Goal: Communication & Community: Share content

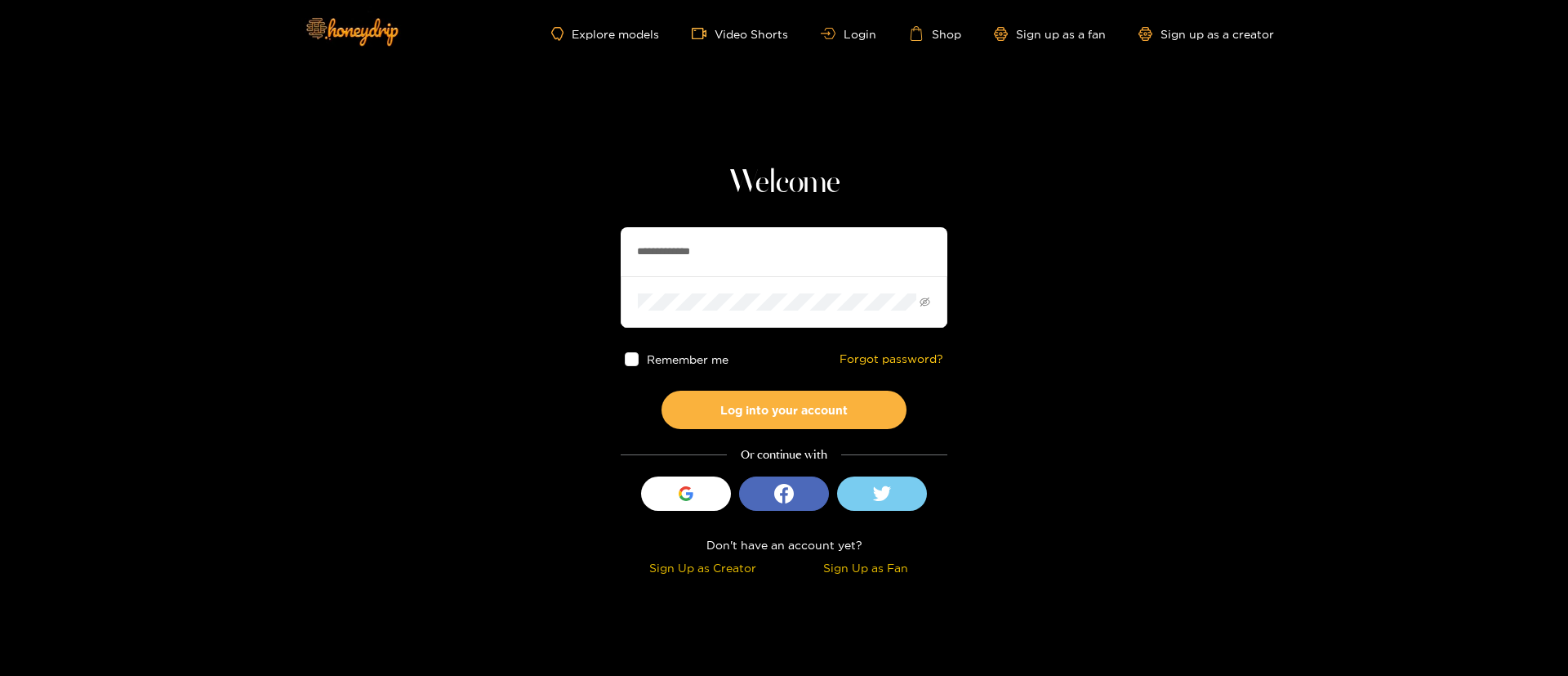
click at [734, 218] on div "**********" at bounding box center [784, 372] width 327 height 418
click at [737, 263] on input "**********" at bounding box center [784, 252] width 327 height 49
click at [738, 263] on input "**********" at bounding box center [784, 252] width 327 height 49
paste input "********"
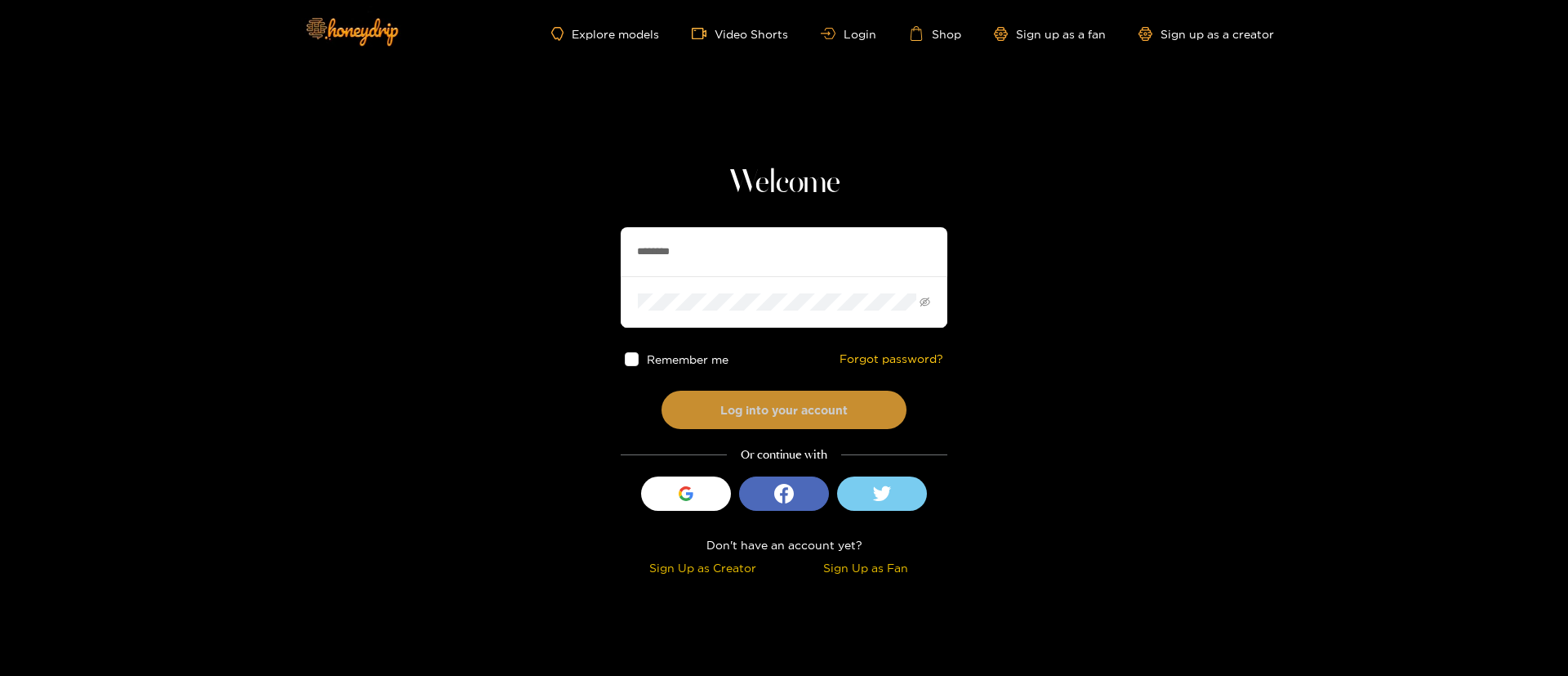
type input "********"
click at [816, 416] on button "Log into your account" at bounding box center [784, 410] width 245 height 38
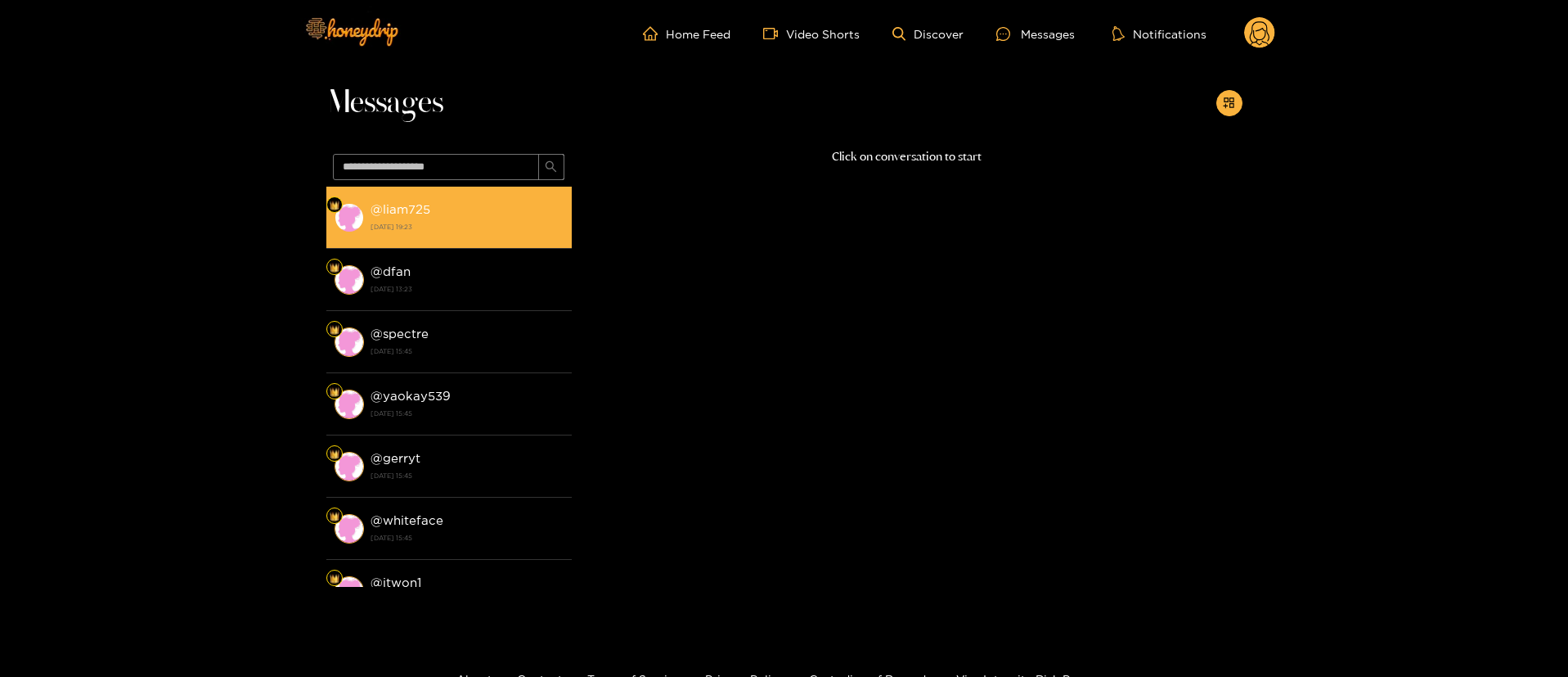
click at [527, 192] on li "@ liam725 [DATE] 19:23" at bounding box center [449, 217] width 245 height 62
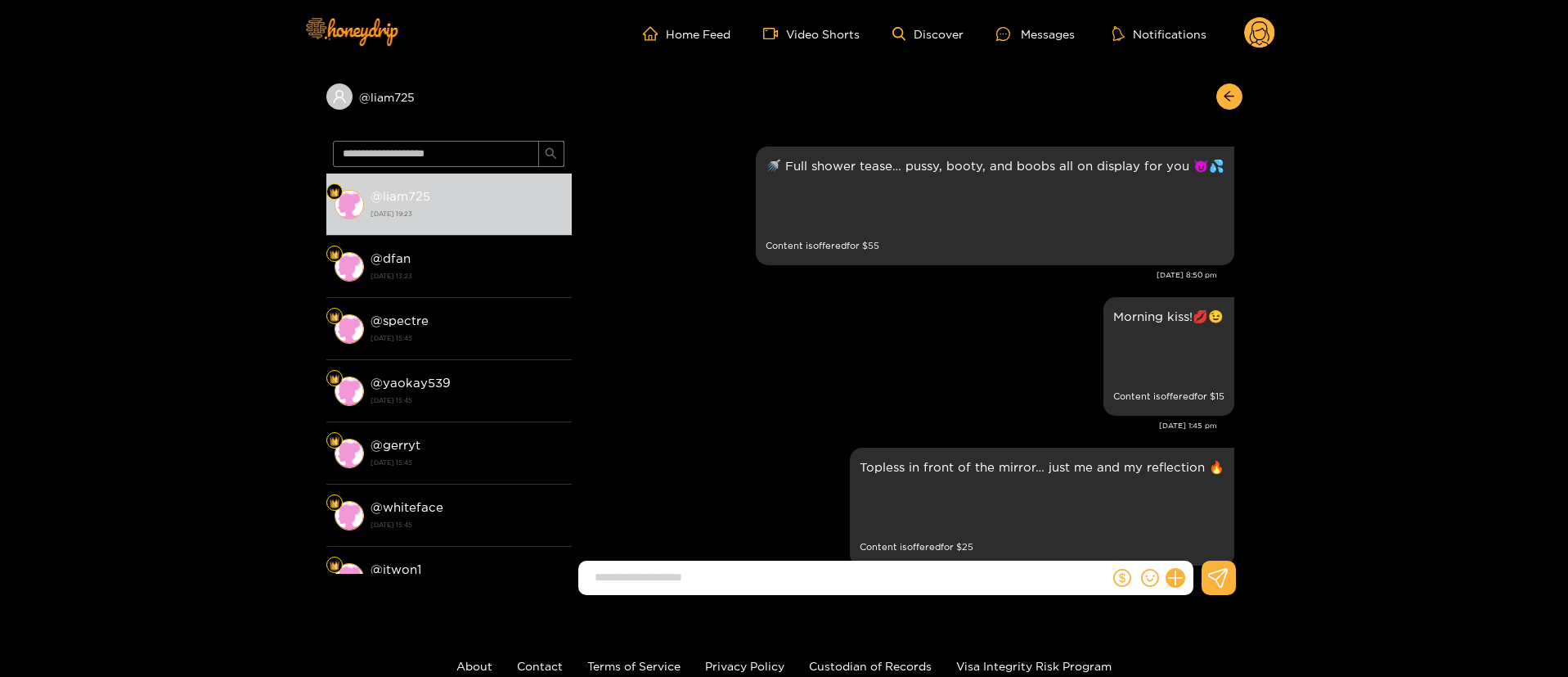
scroll to position [2845, 0]
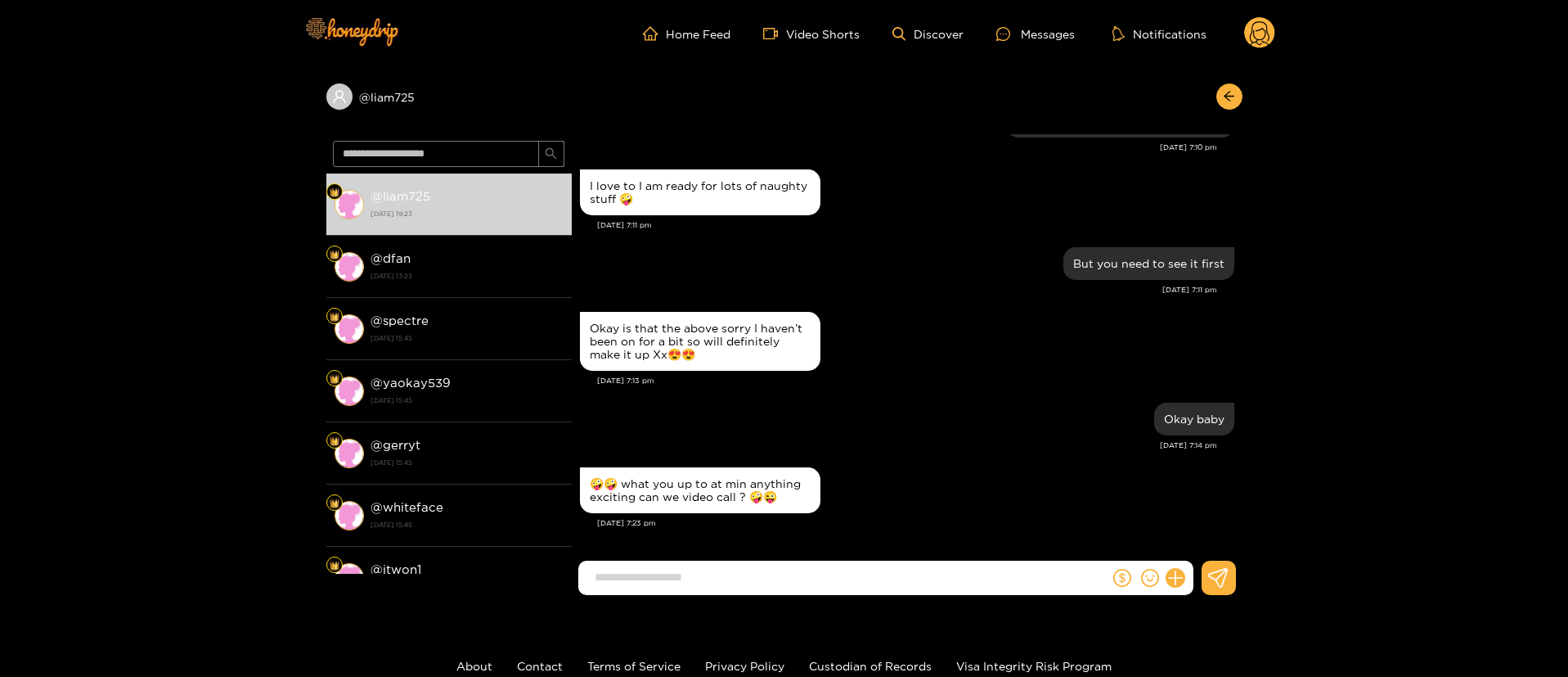
click at [995, 343] on div "Okay is that the above sorry I haven’t been on for a bit so will definitely mak…" at bounding box center [907, 342] width 654 height 67
click at [717, 488] on div "🤪🤪 what you up to at min anything exciting can we video call ? 🤪😜" at bounding box center [700, 491] width 221 height 26
copy div "🤪🤪 what you up to at min anything exciting can we video call ? 🤪😜"
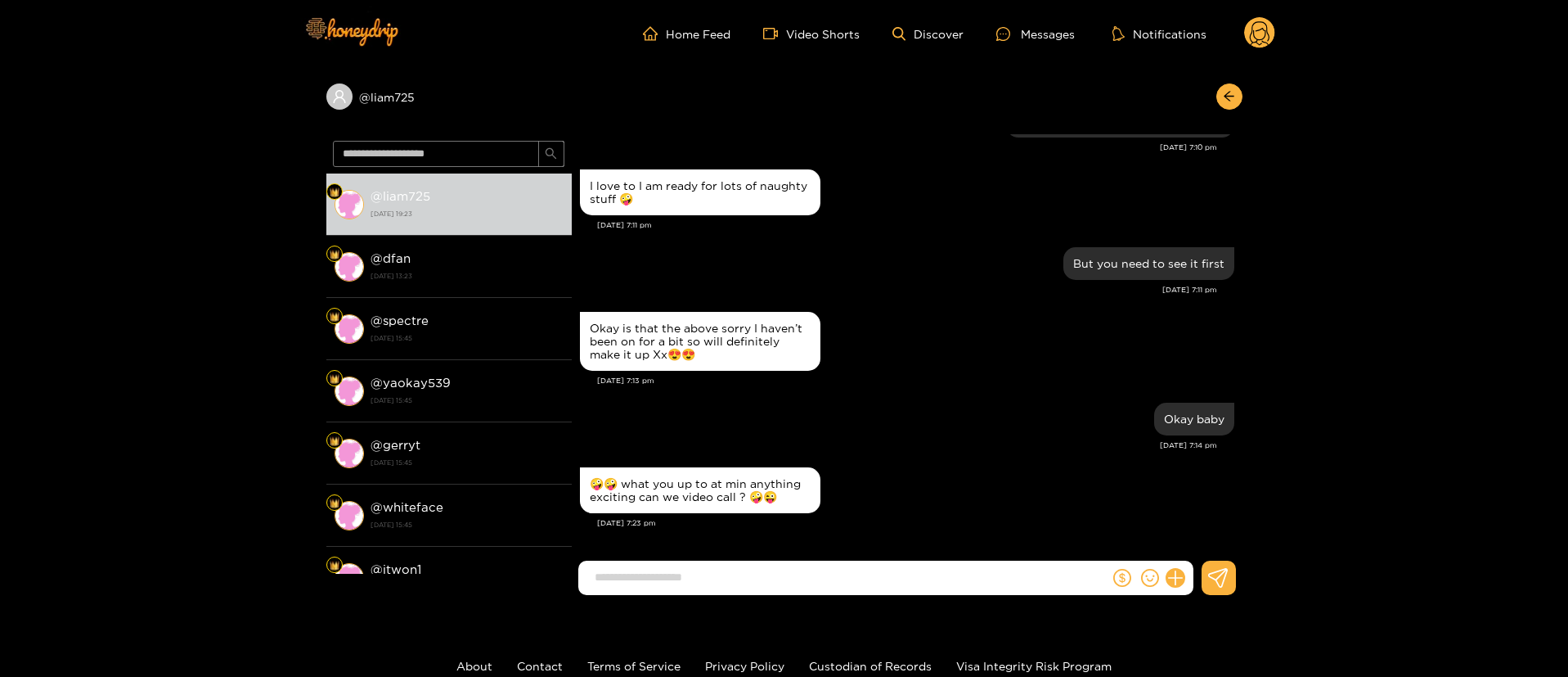
click at [898, 567] on input at bounding box center [848, 577] width 522 height 27
type input "*"
type input "**********"
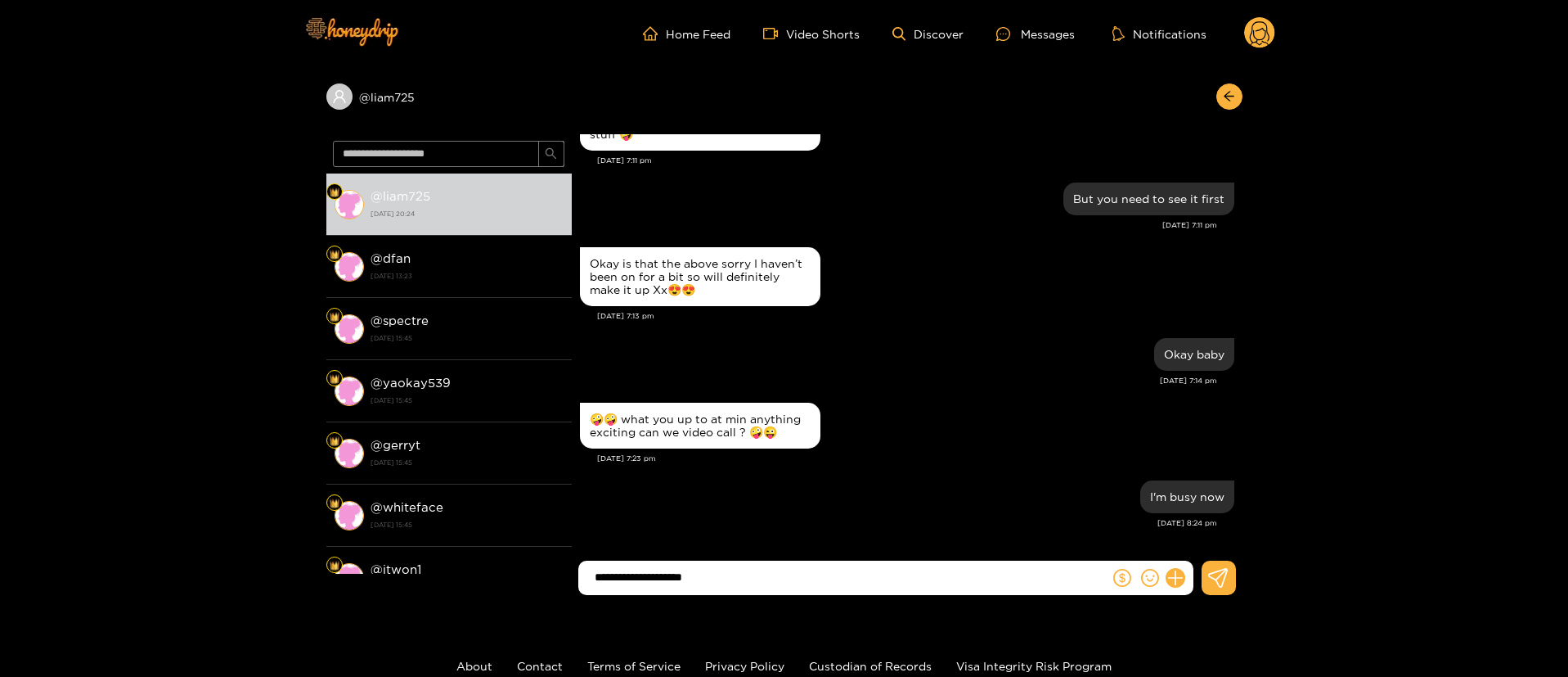
type input "**********"
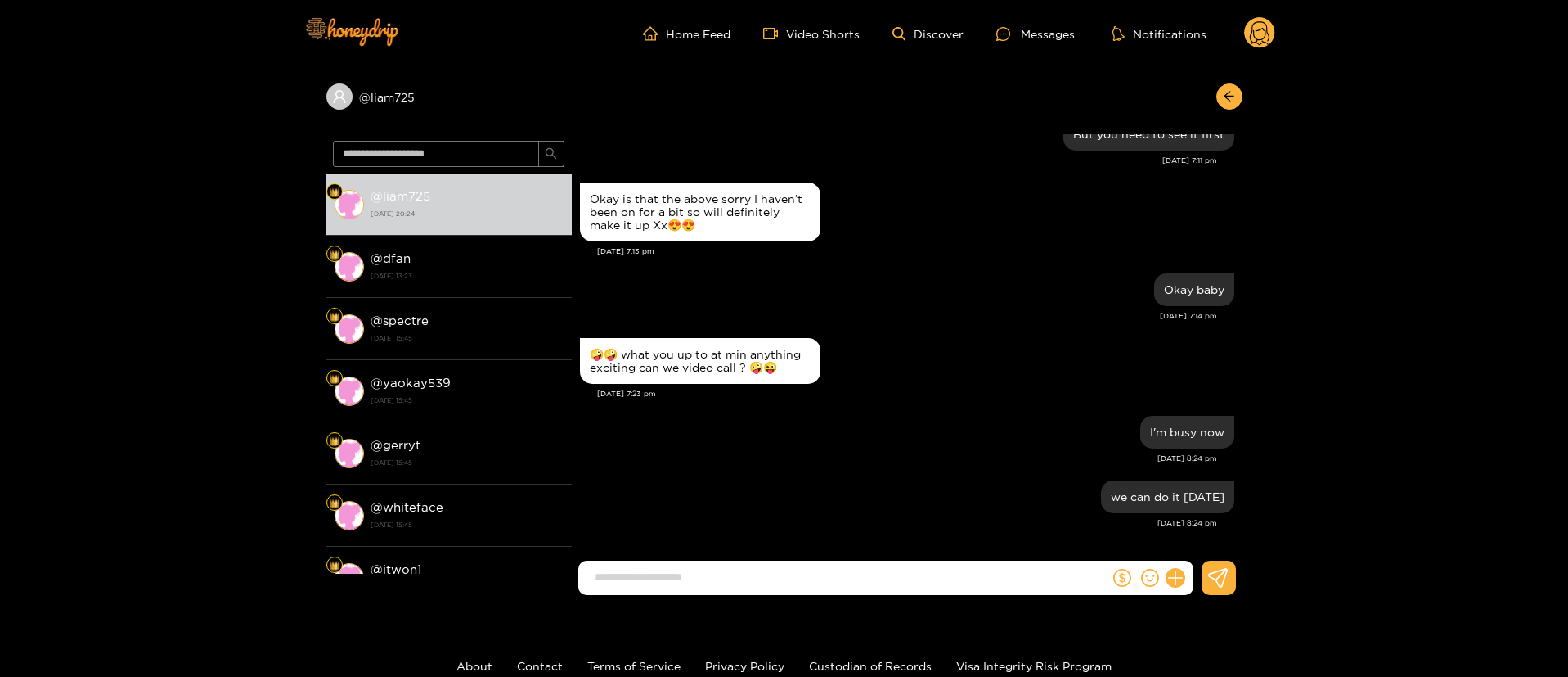
click at [1230, 81] on div "@ liam725" at bounding box center [784, 101] width 916 height 67
click at [1232, 98] on icon "arrow-left" at bounding box center [1229, 96] width 12 height 12
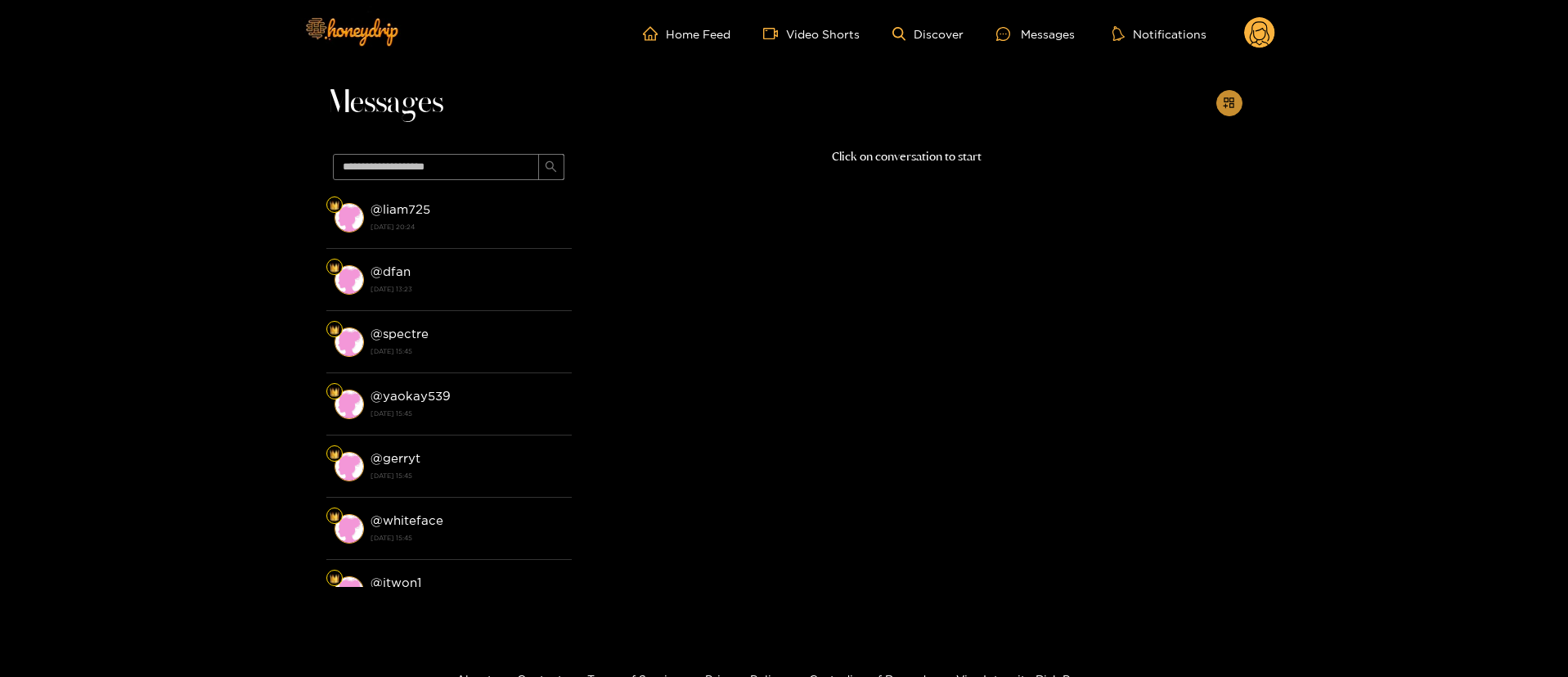
click at [1241, 102] on button "button" at bounding box center [1230, 103] width 26 height 26
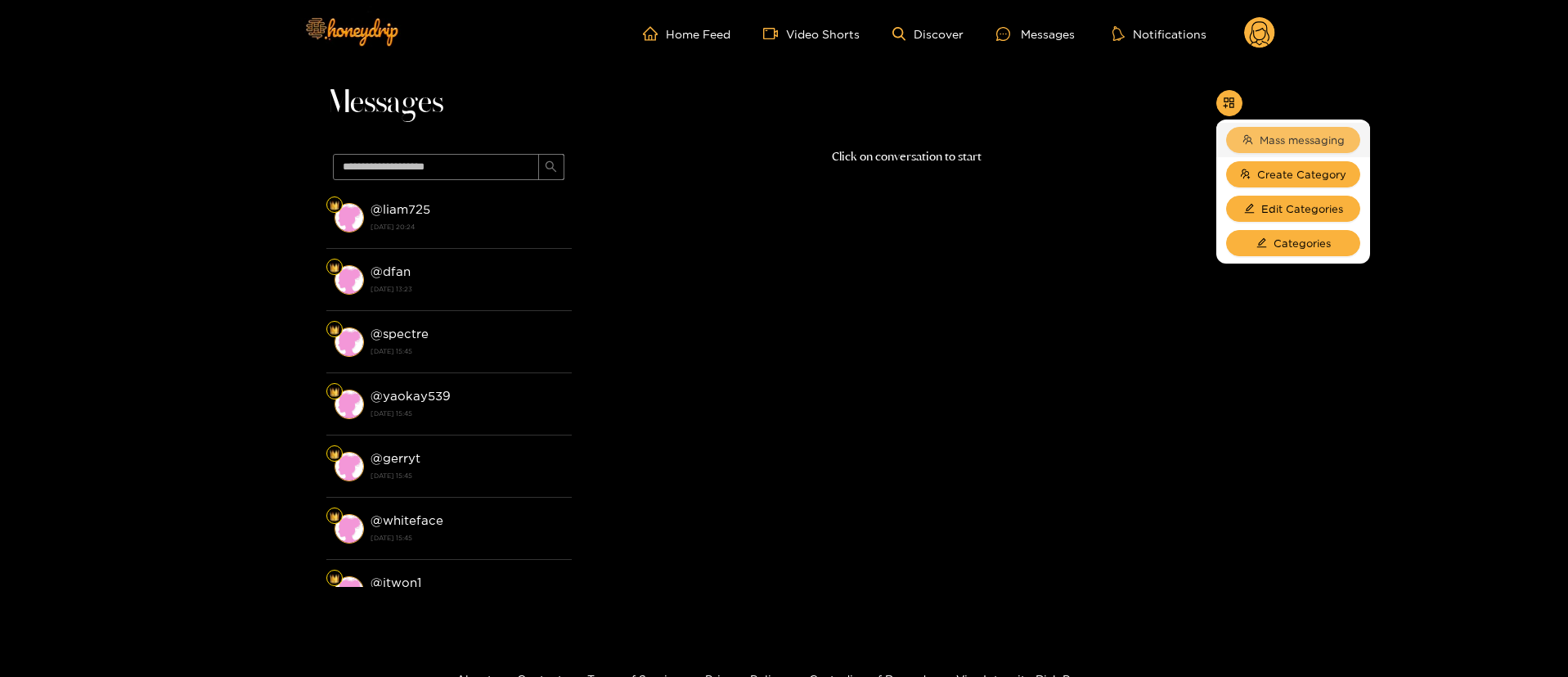
click at [1298, 148] on button "Mass messaging" at bounding box center [1293, 140] width 134 height 26
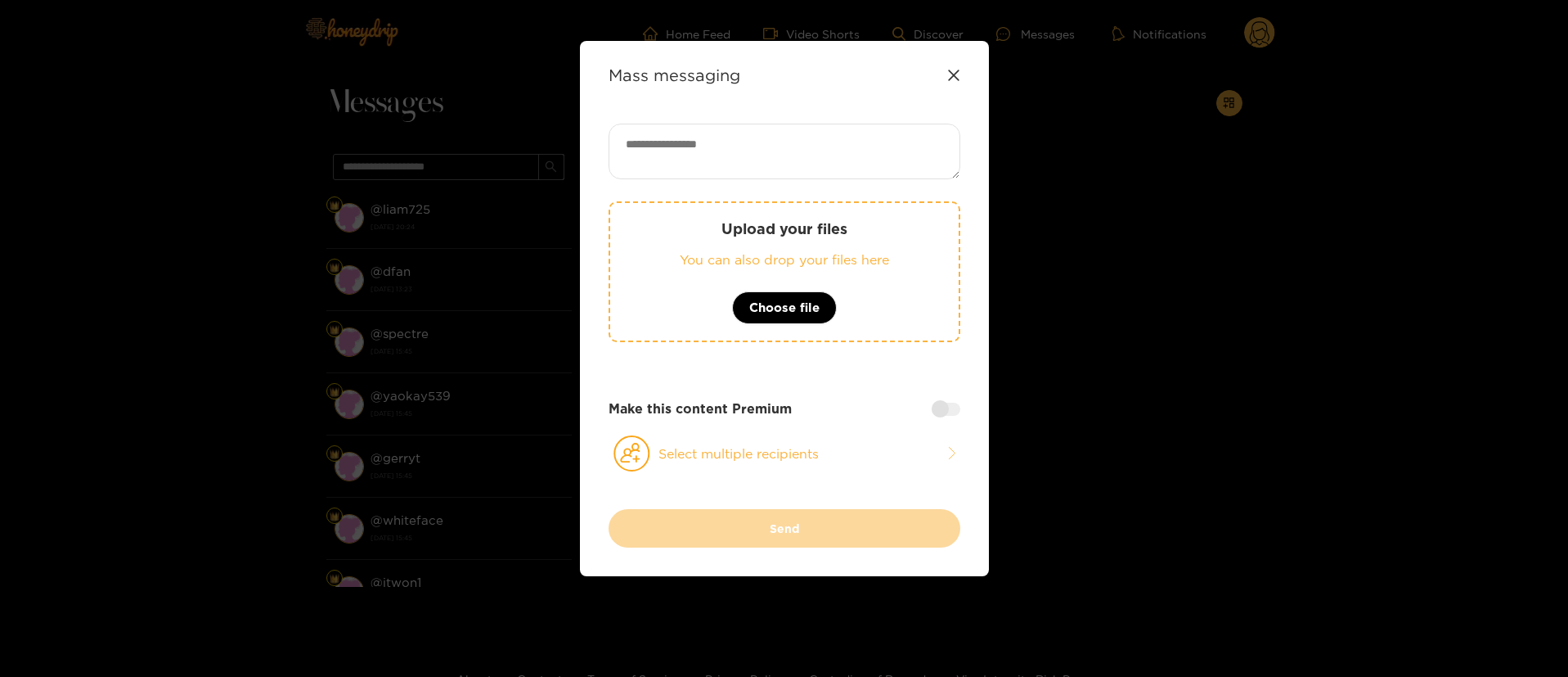
click at [953, 78] on icon at bounding box center [954, 75] width 13 height 13
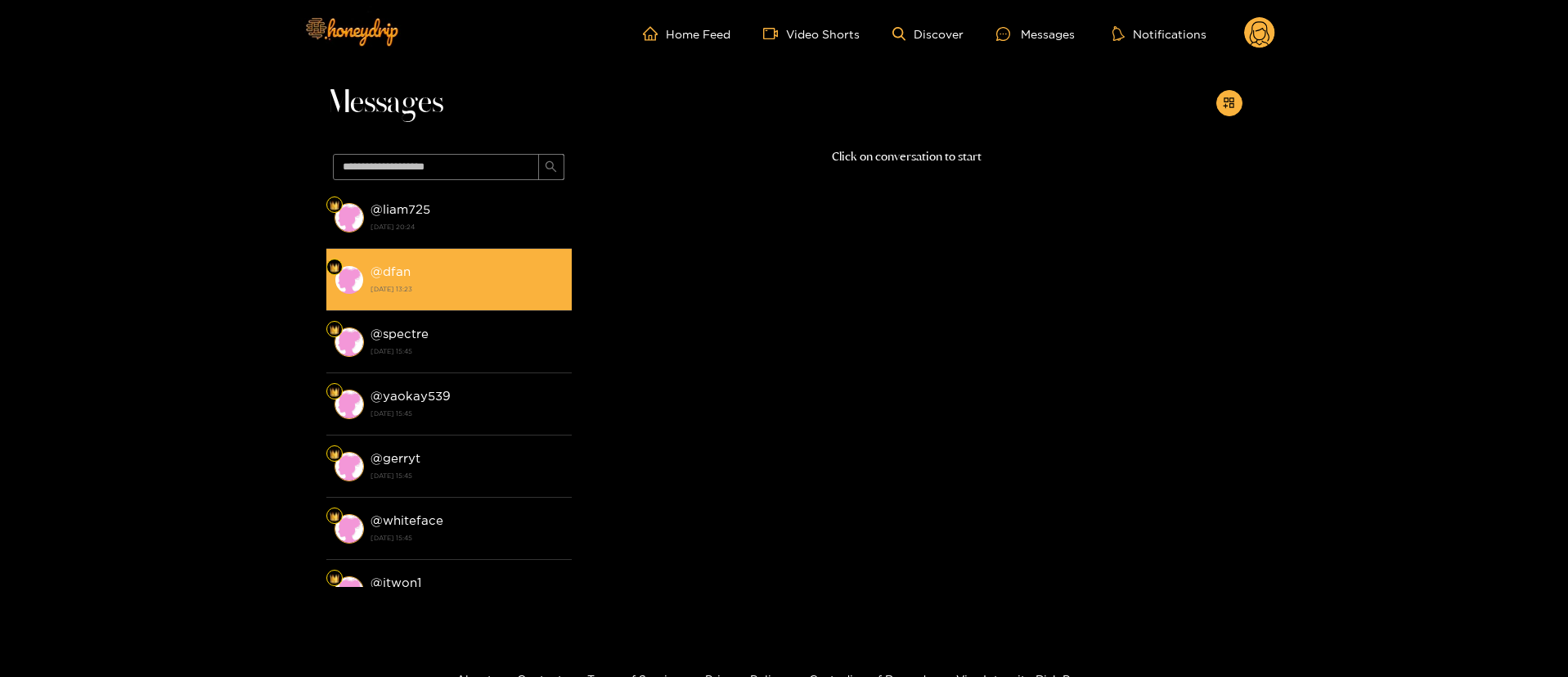
drag, startPoint x: 400, startPoint y: 222, endPoint x: 387, endPoint y: 237, distance: 19.8
click at [402, 224] on strong "19 September 2025 20:24" at bounding box center [467, 227] width 193 height 15
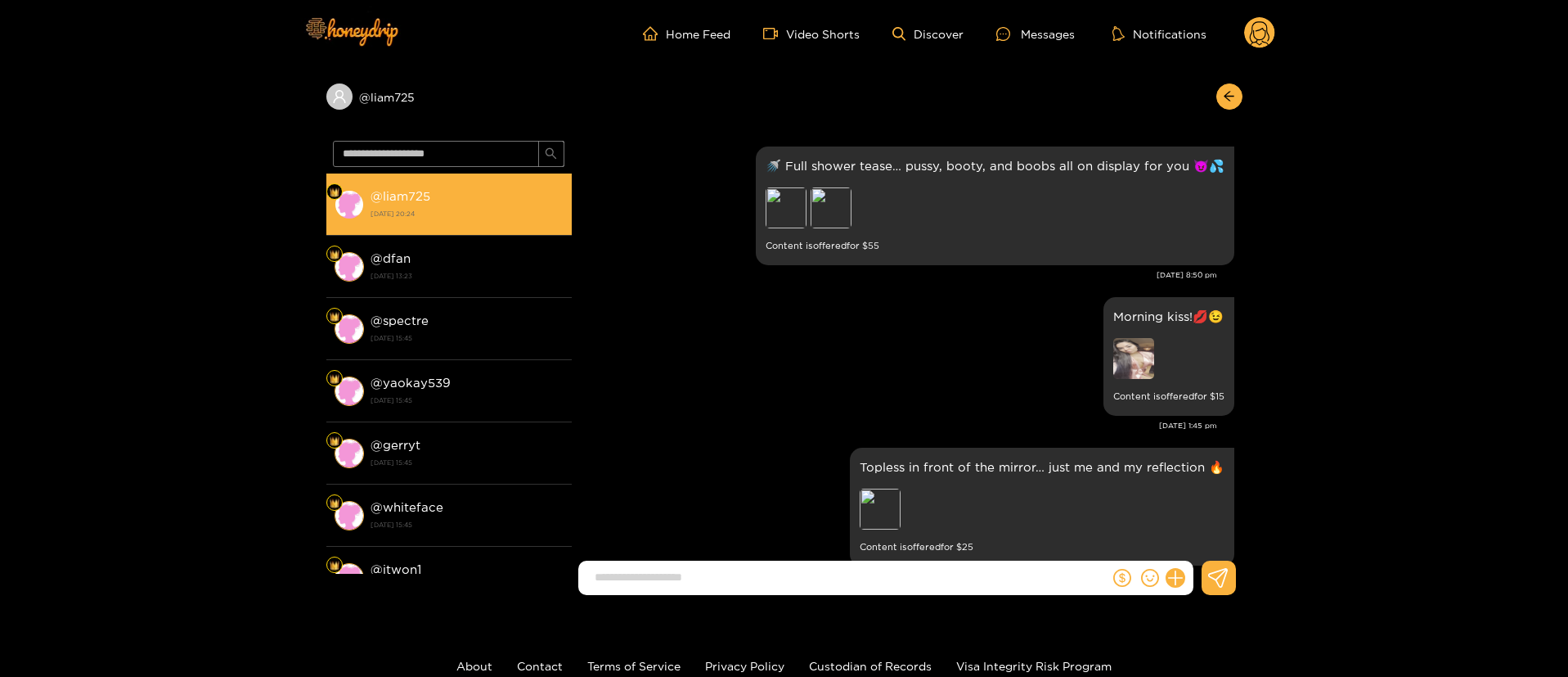
scroll to position [2974, 0]
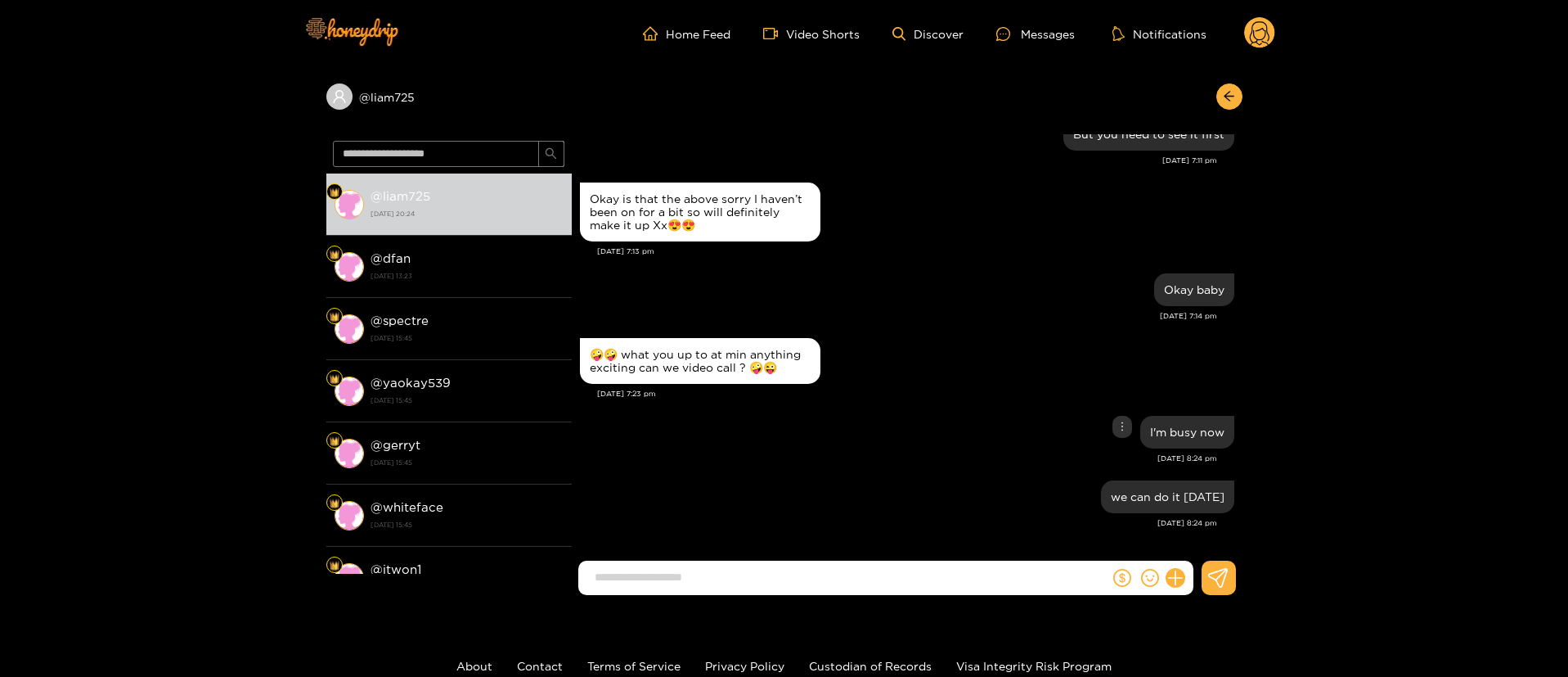
click at [987, 423] on div "I'm busy now" at bounding box center [907, 433] width 654 height 41
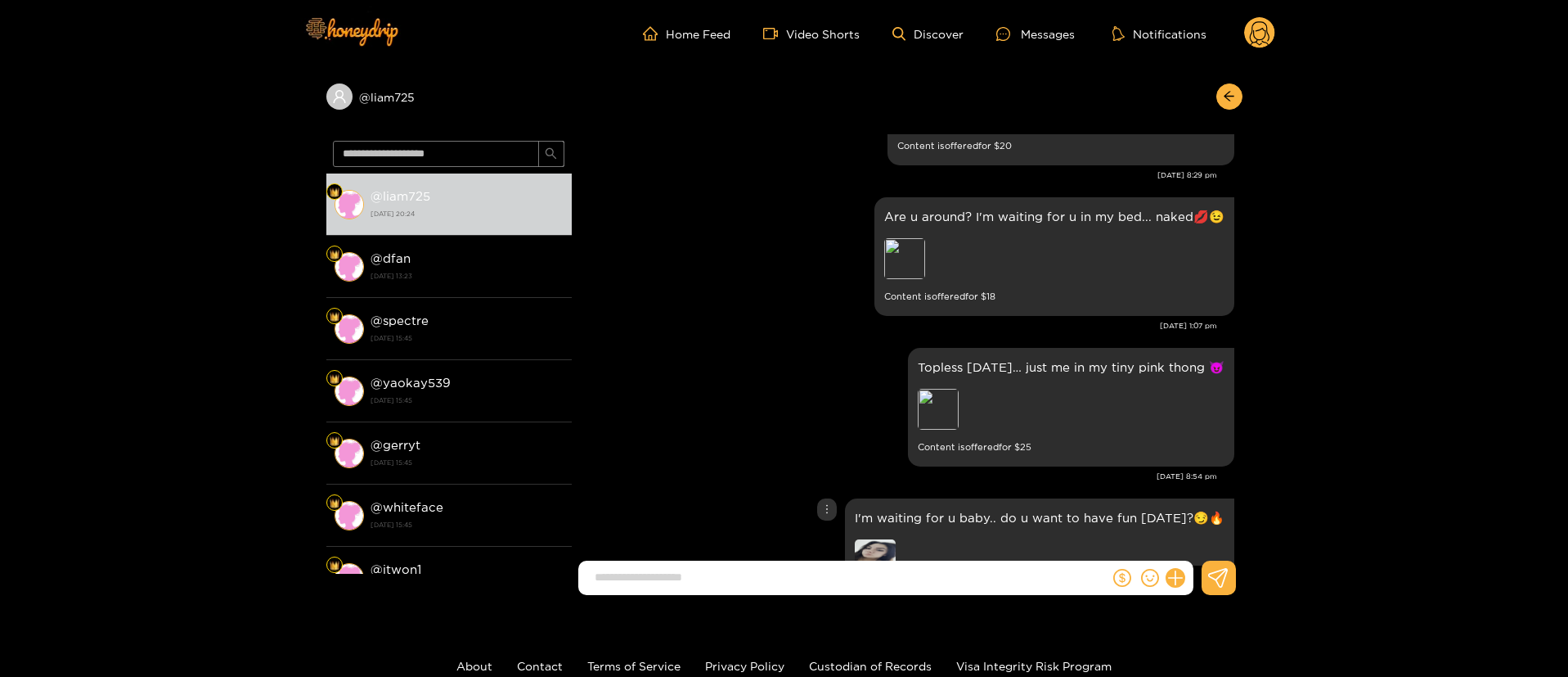
scroll to position [2186, 0]
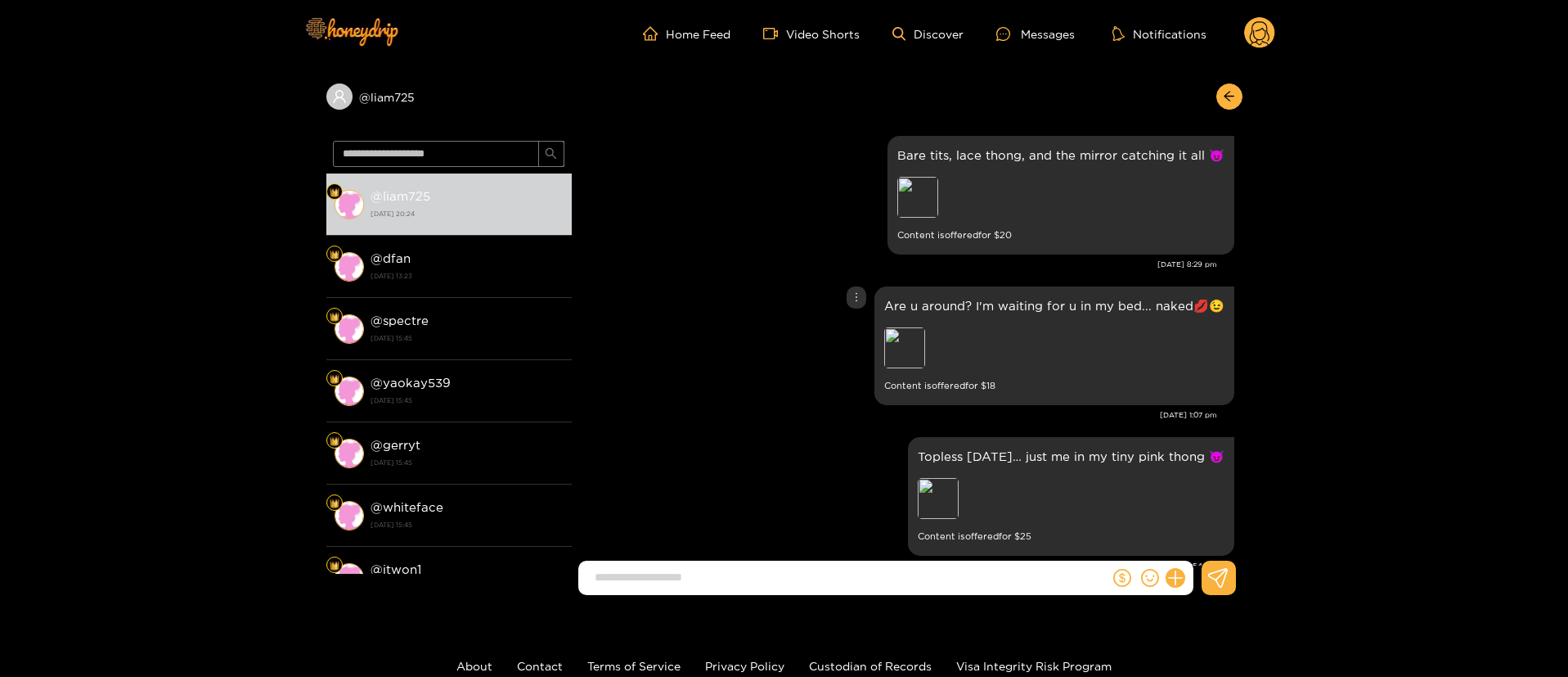
click at [951, 315] on p "Are u around? I'm waiting for u in my bed... naked💋😉" at bounding box center [1055, 305] width 341 height 19
click at [909, 368] on div "Preview" at bounding box center [905, 348] width 41 height 41
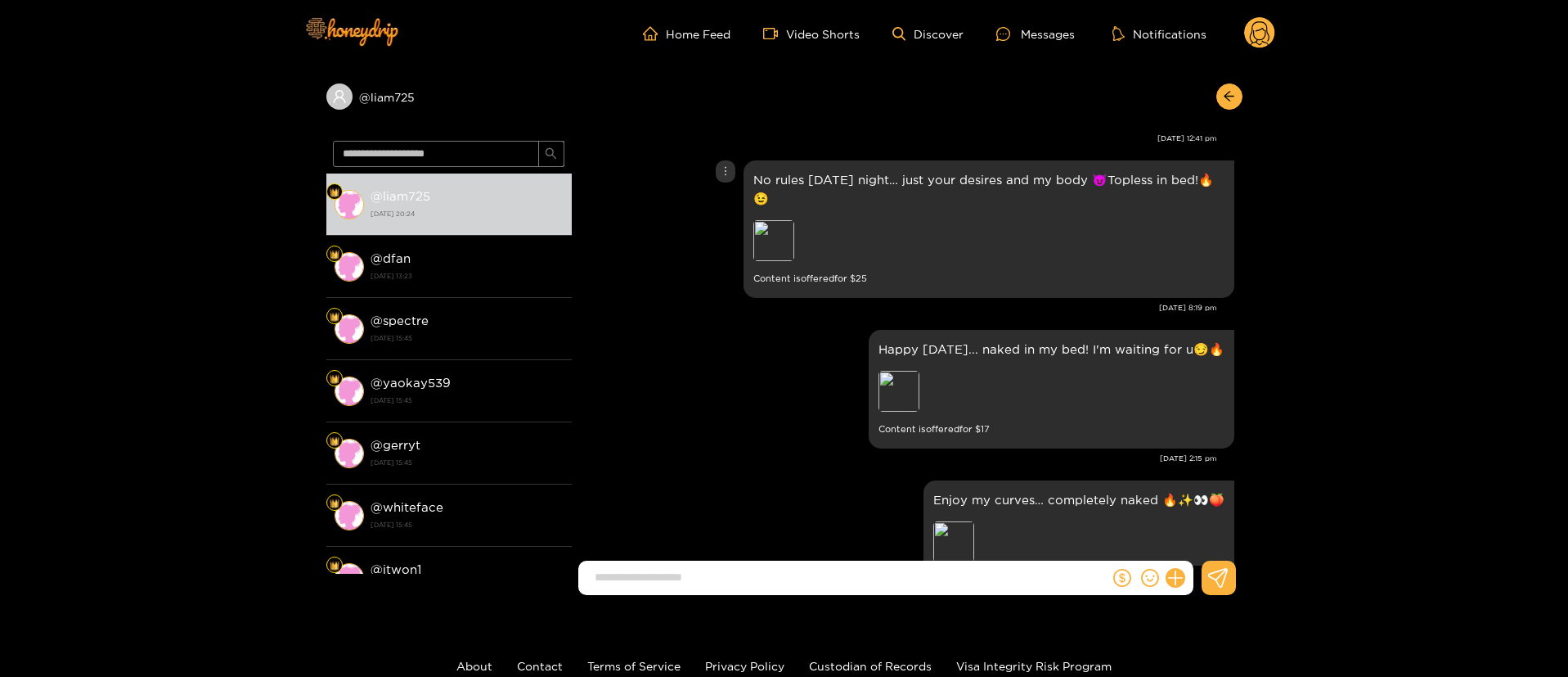
scroll to position [832, 0]
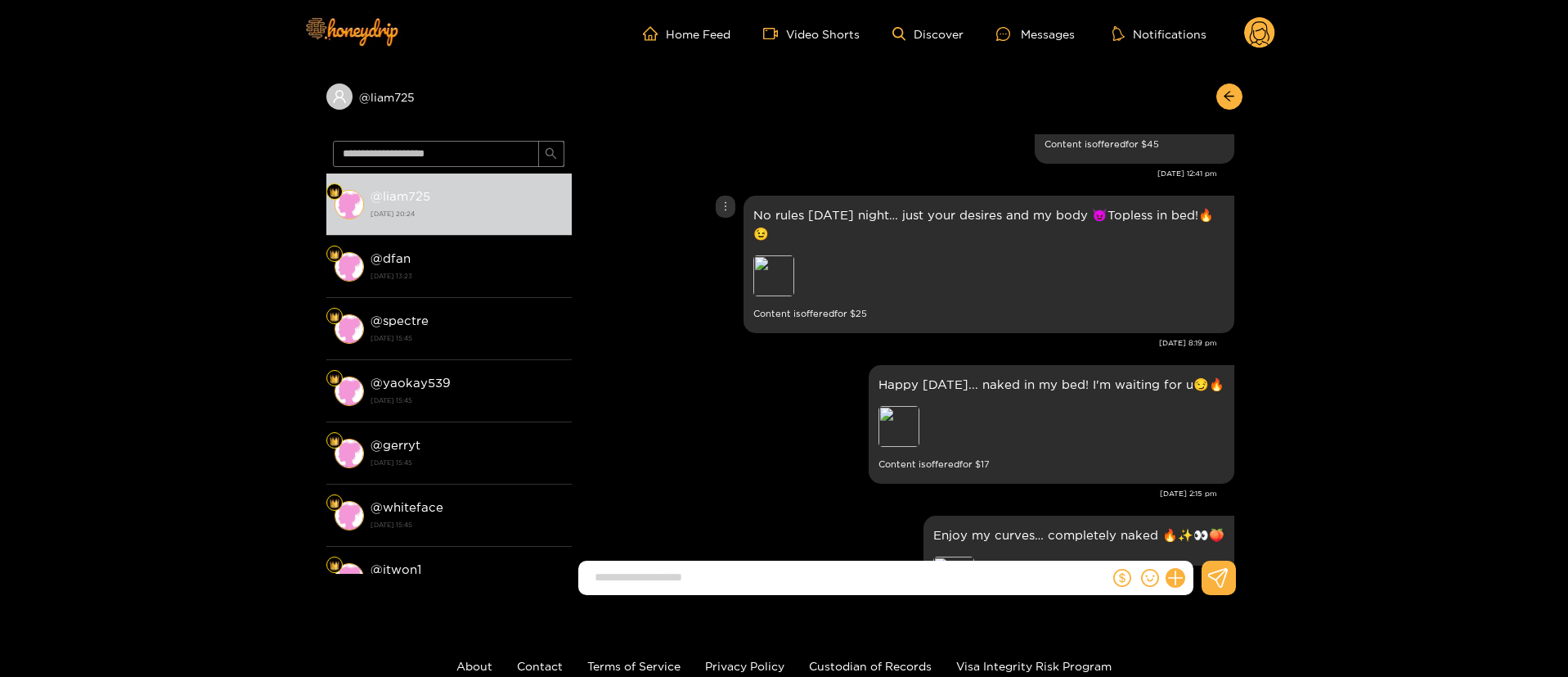
click at [777, 228] on p "No rules this Saturday night… just your desires and my body 😈Topless in bed!🔥😉" at bounding box center [989, 224] width 471 height 37
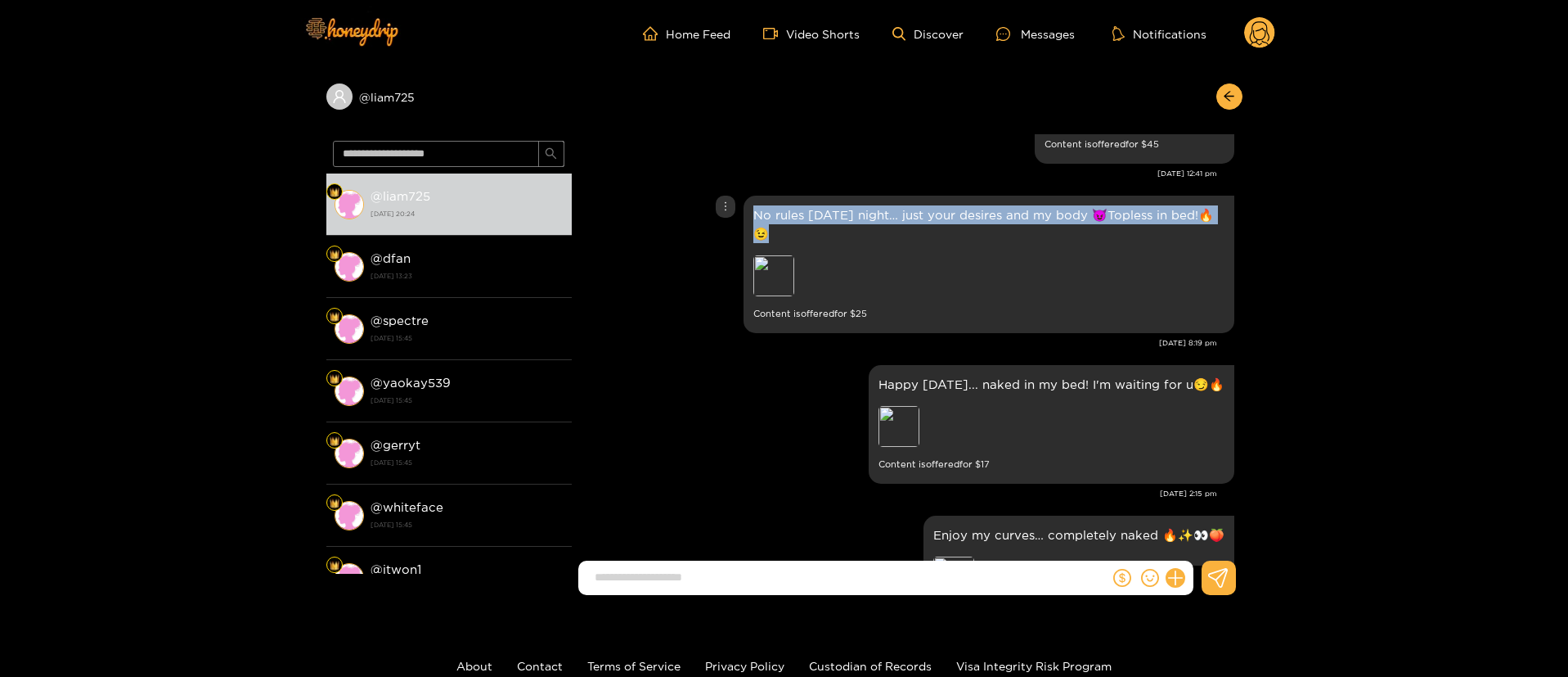
click at [777, 228] on p "No rules this Saturday night… just your desires and my body 😈Topless in bed!🔥😉" at bounding box center [989, 224] width 471 height 37
click at [777, 224] on p "No rules this Saturday night… just your desires and my body 😈Topless in bed!🔥😉" at bounding box center [989, 224] width 471 height 37
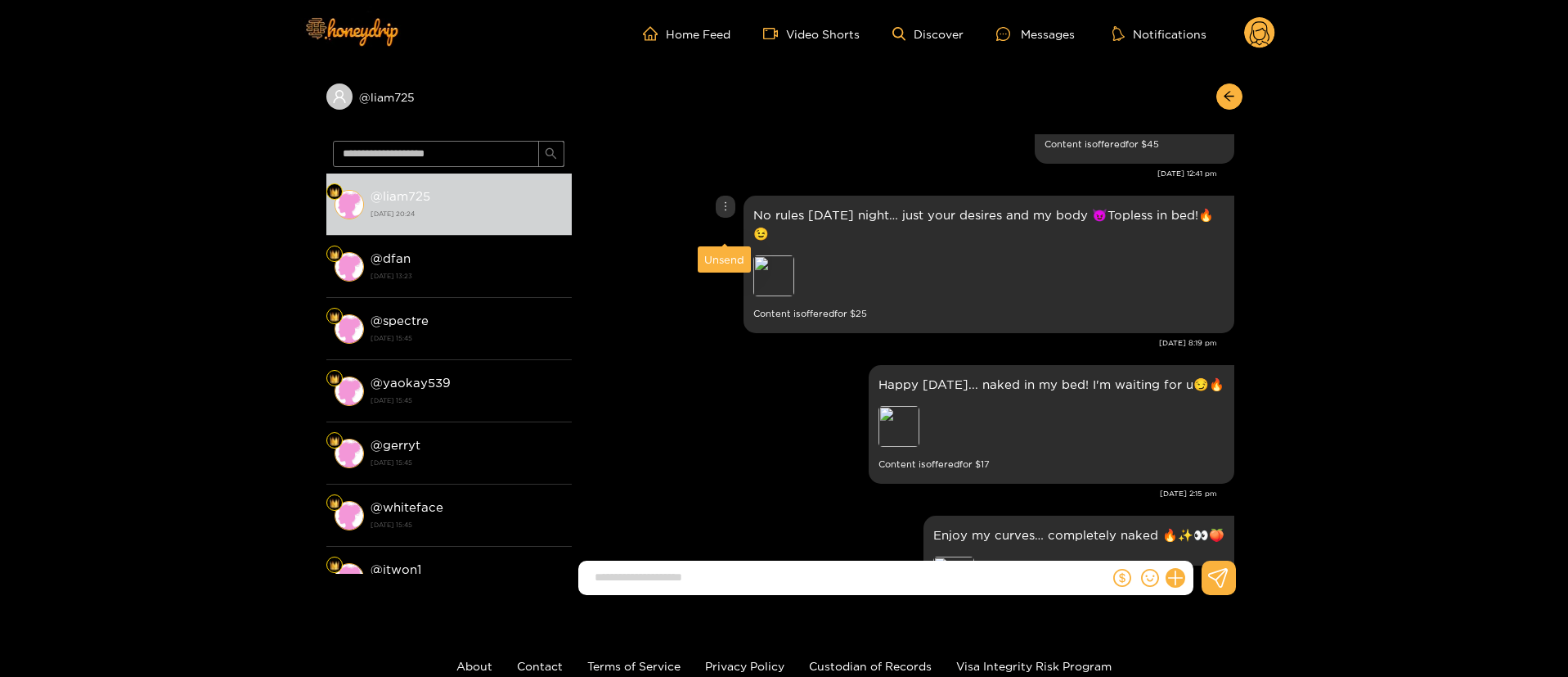
click at [725, 214] on div at bounding box center [725, 207] width 20 height 22
click at [713, 259] on div "Unsend" at bounding box center [724, 258] width 40 height 16
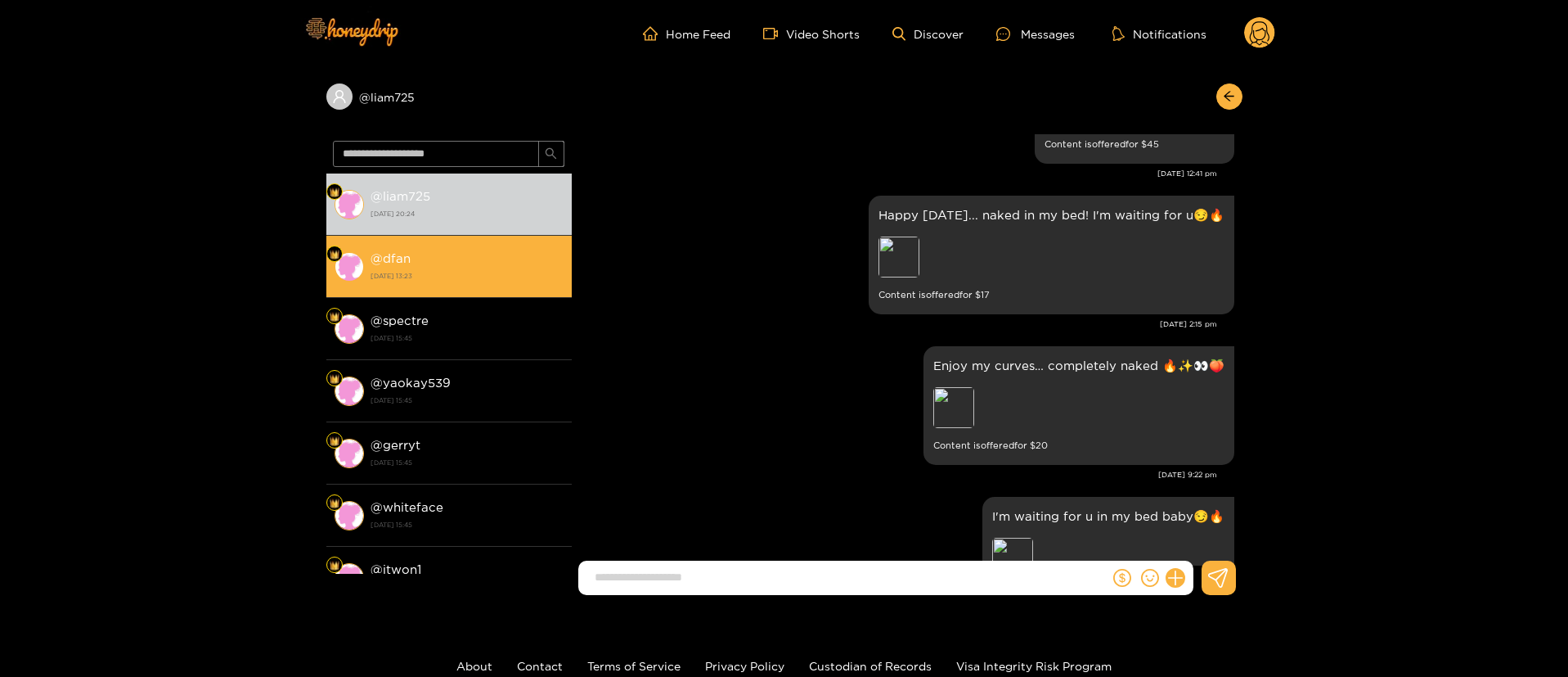
click at [476, 264] on div "@ dfan 19 September 2025 13:23" at bounding box center [467, 266] width 193 height 37
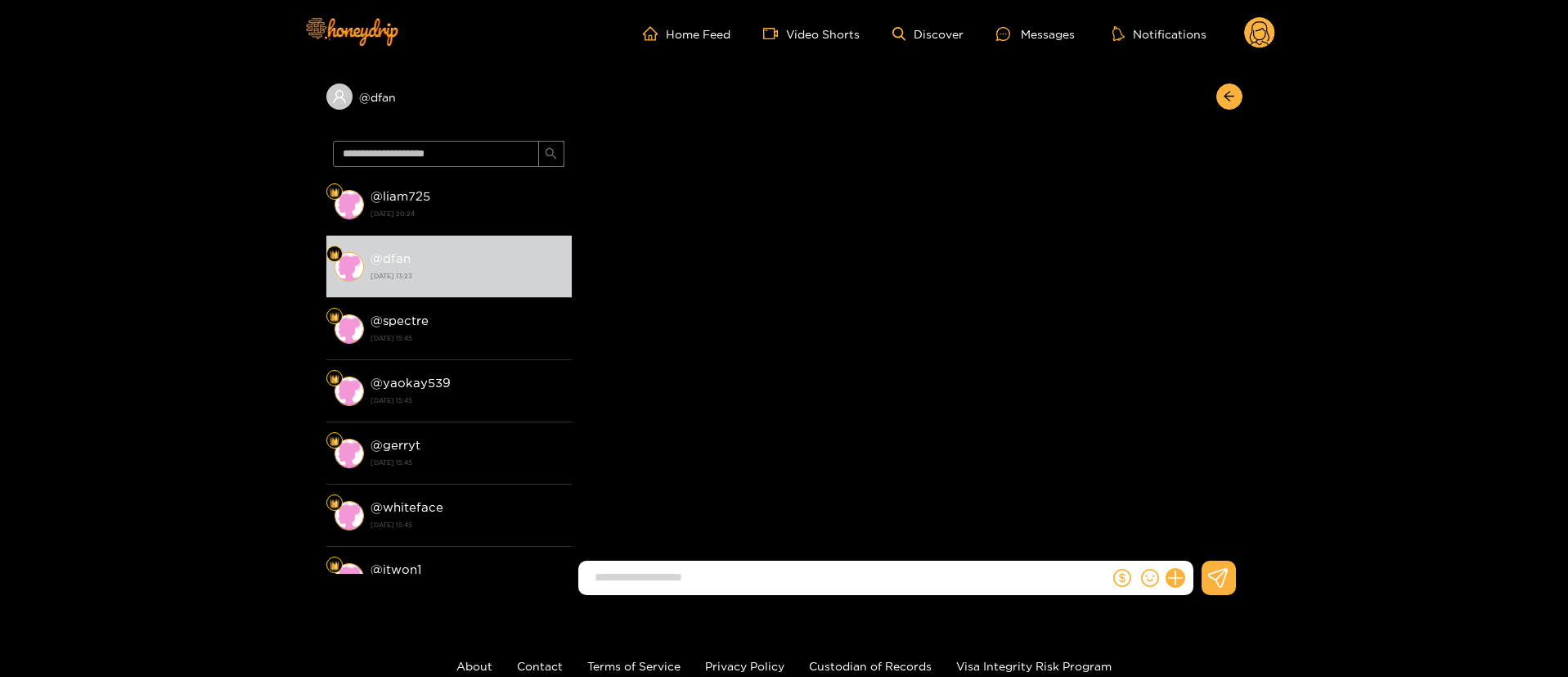
click at [750, 343] on div "Liam Warner" at bounding box center [907, 349] width 671 height 432
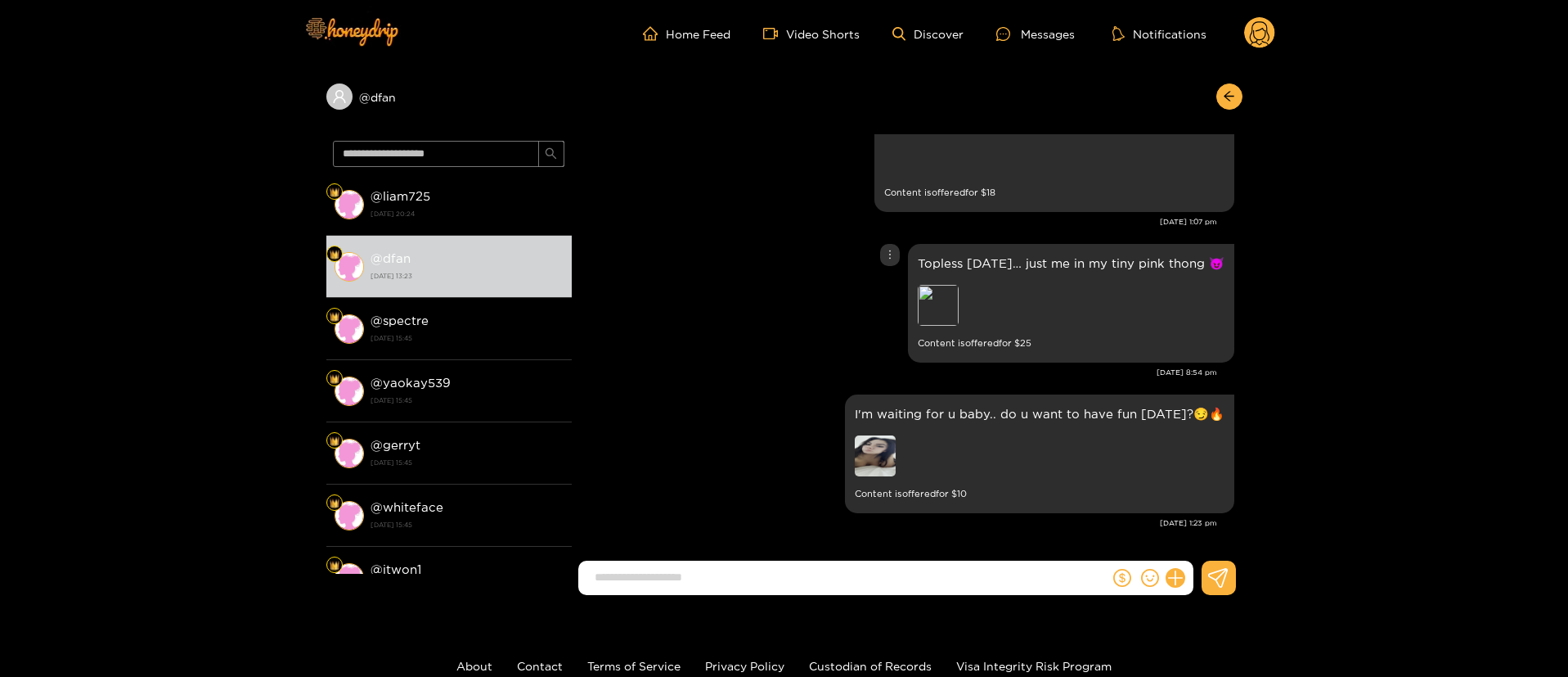
click at [828, 314] on div "Topless Thursday… just me in my tiny pink thong 😈 Preview Content is offered fo…" at bounding box center [907, 302] width 654 height 126
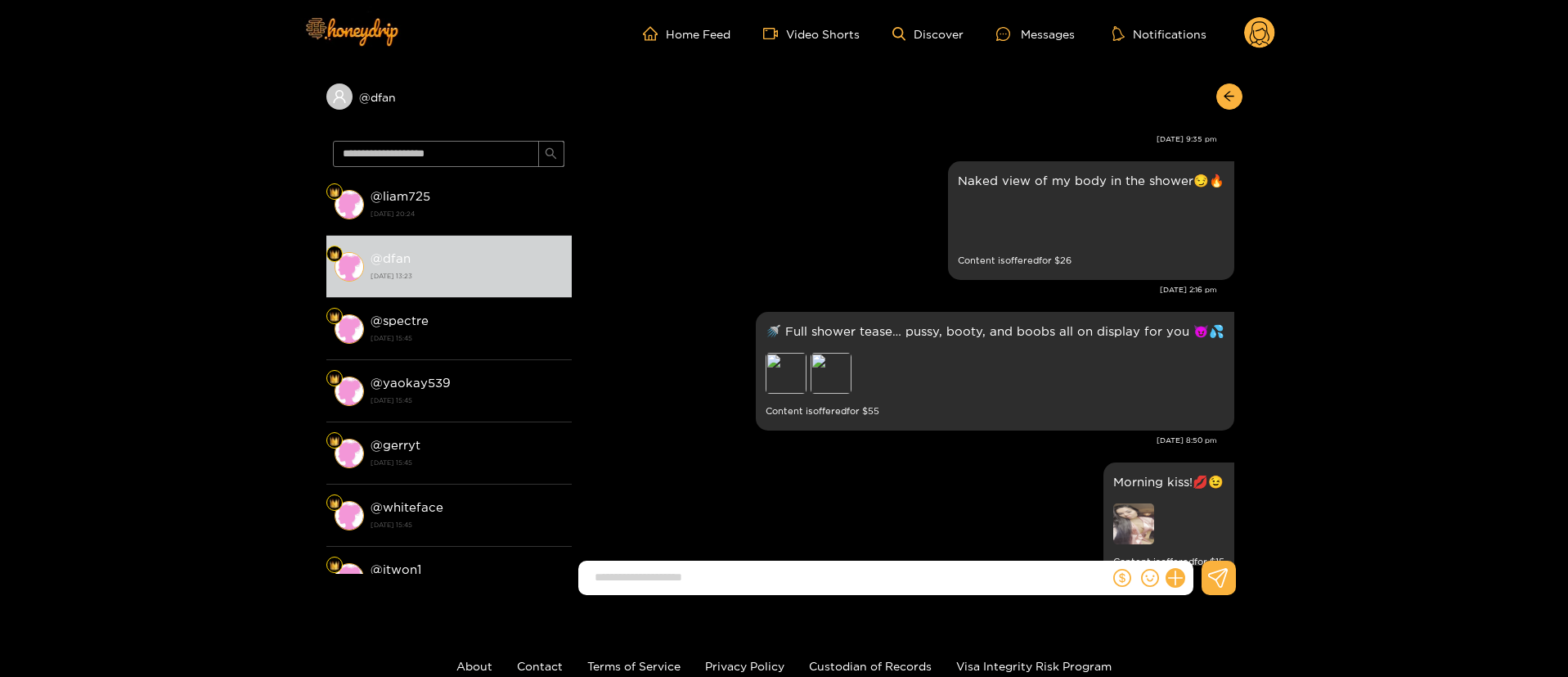
scroll to position [1086, 0]
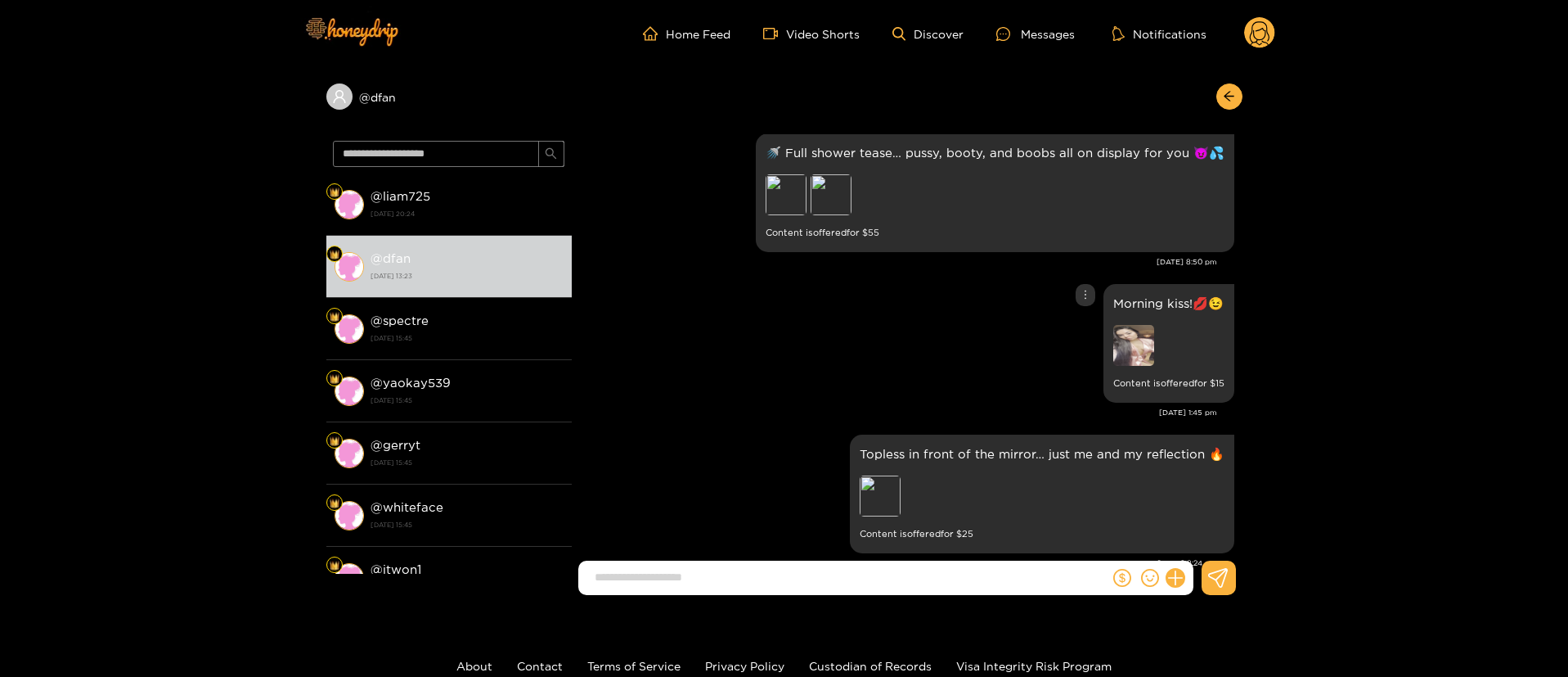
click at [746, 351] on div "Morning kiss!💋😉 Content is offered for $ 15" at bounding box center [907, 343] width 654 height 126
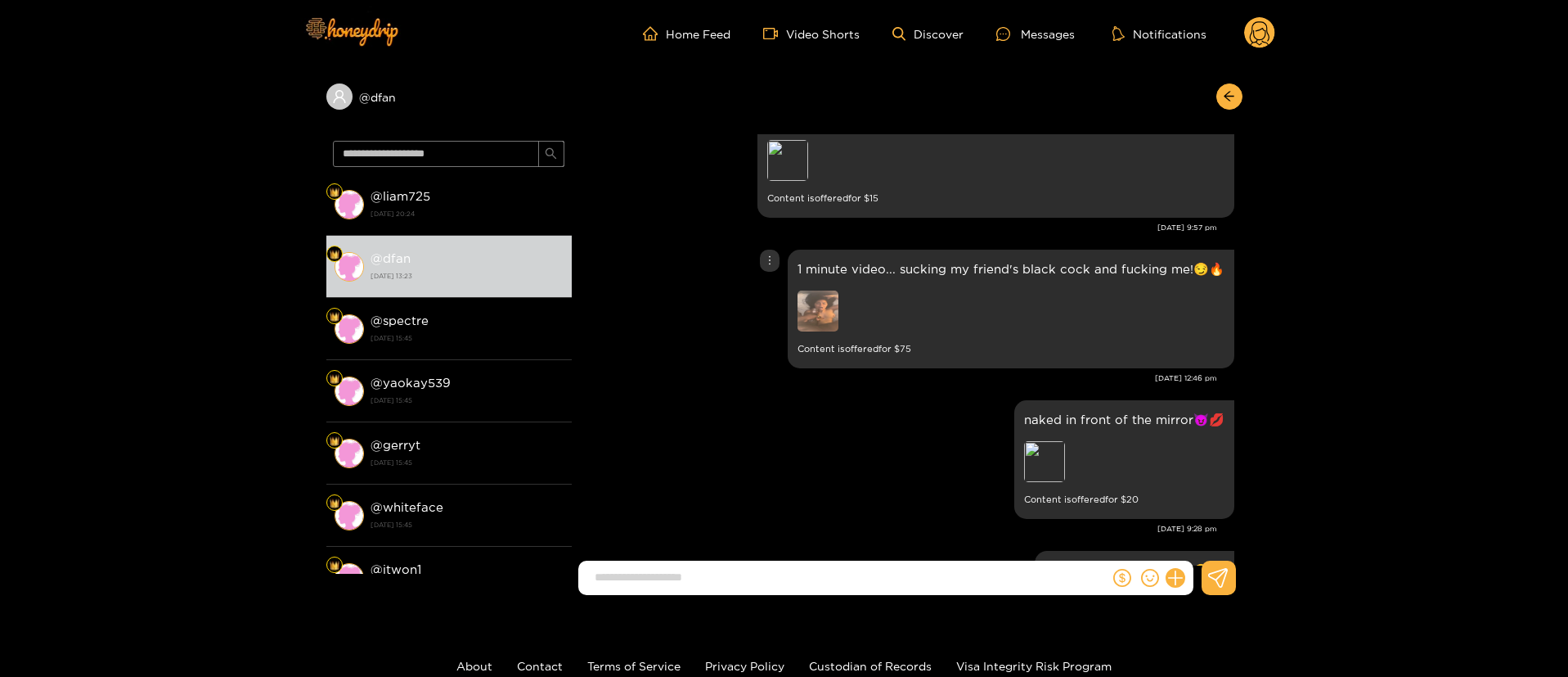
scroll to position [2068, 0]
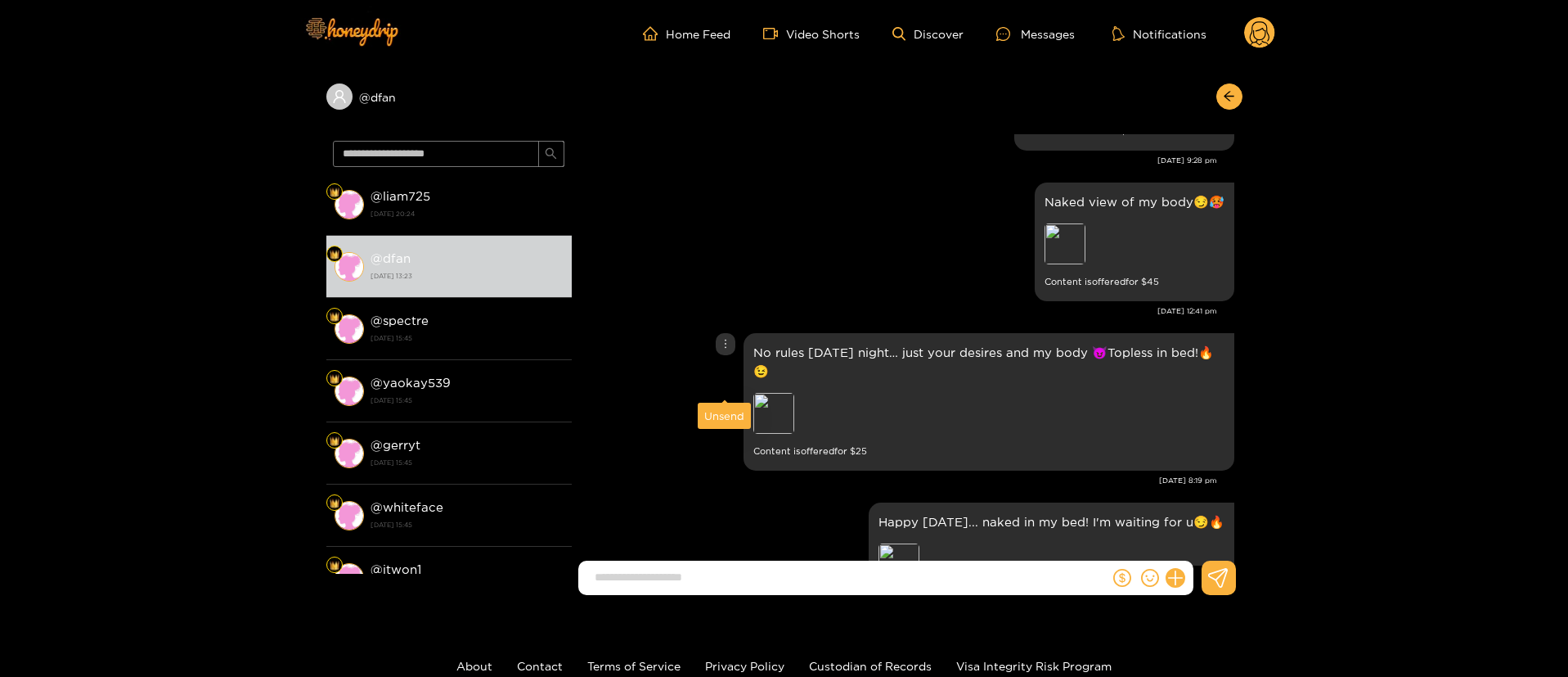
click at [720, 349] on icon "more" at bounding box center [725, 344] width 11 height 11
click at [727, 349] on icon "more" at bounding box center [725, 344] width 11 height 11
click at [730, 418] on div "Unsend" at bounding box center [724, 415] width 40 height 16
click at [783, 380] on p "No rules this Saturday night… just your desires and my body 😈Topless in bed!🔥😉" at bounding box center [989, 361] width 471 height 37
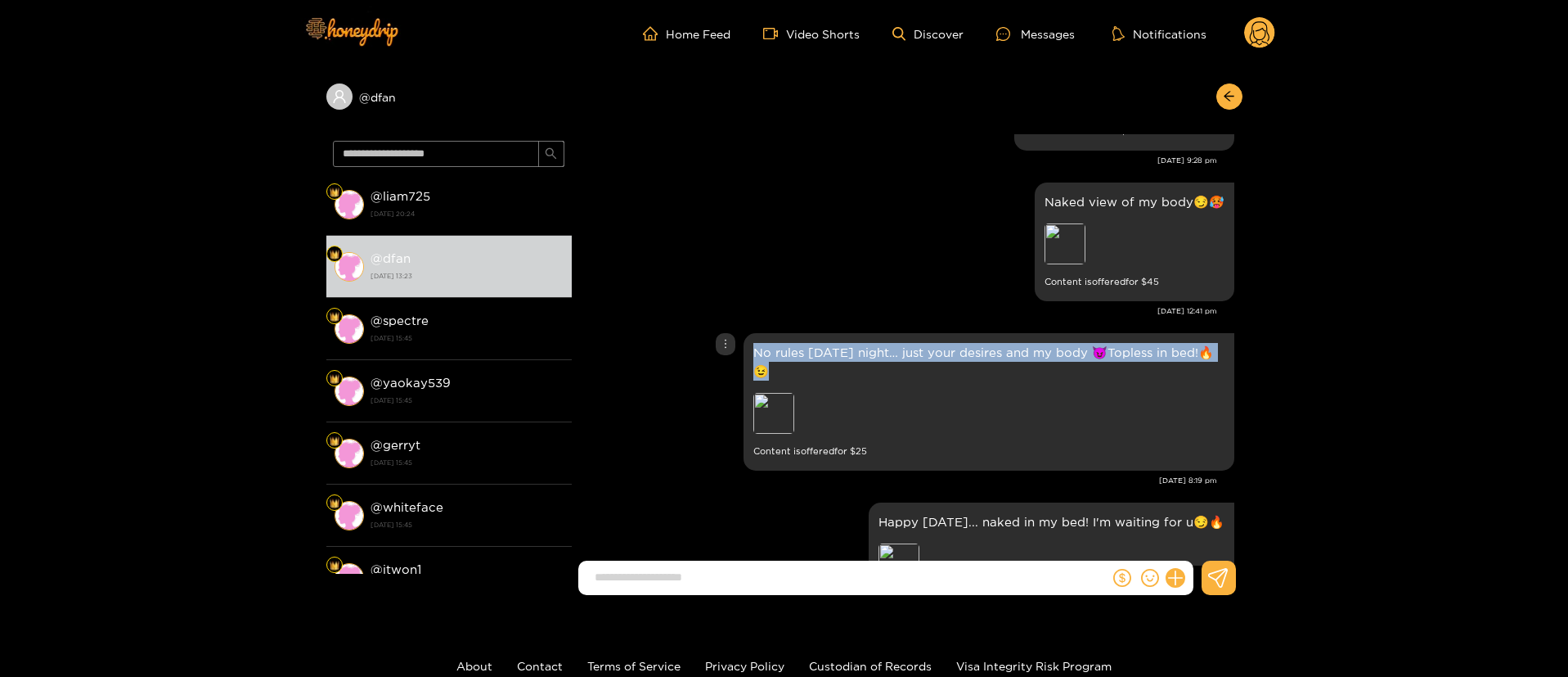
click at [783, 380] on p "No rules this Saturday night… just your desires and my body 😈Topless in bed!🔥😉" at bounding box center [989, 361] width 471 height 37
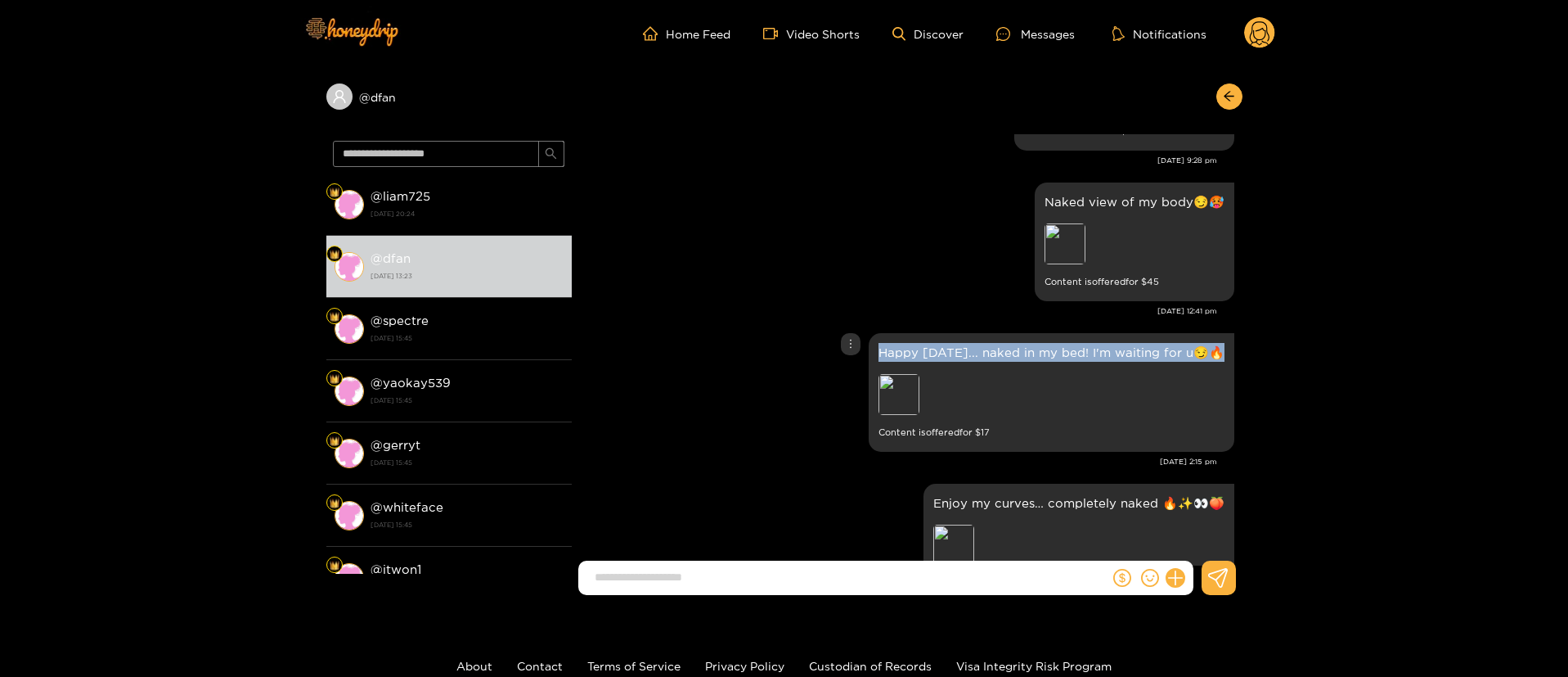
scroll to position [3249, 0]
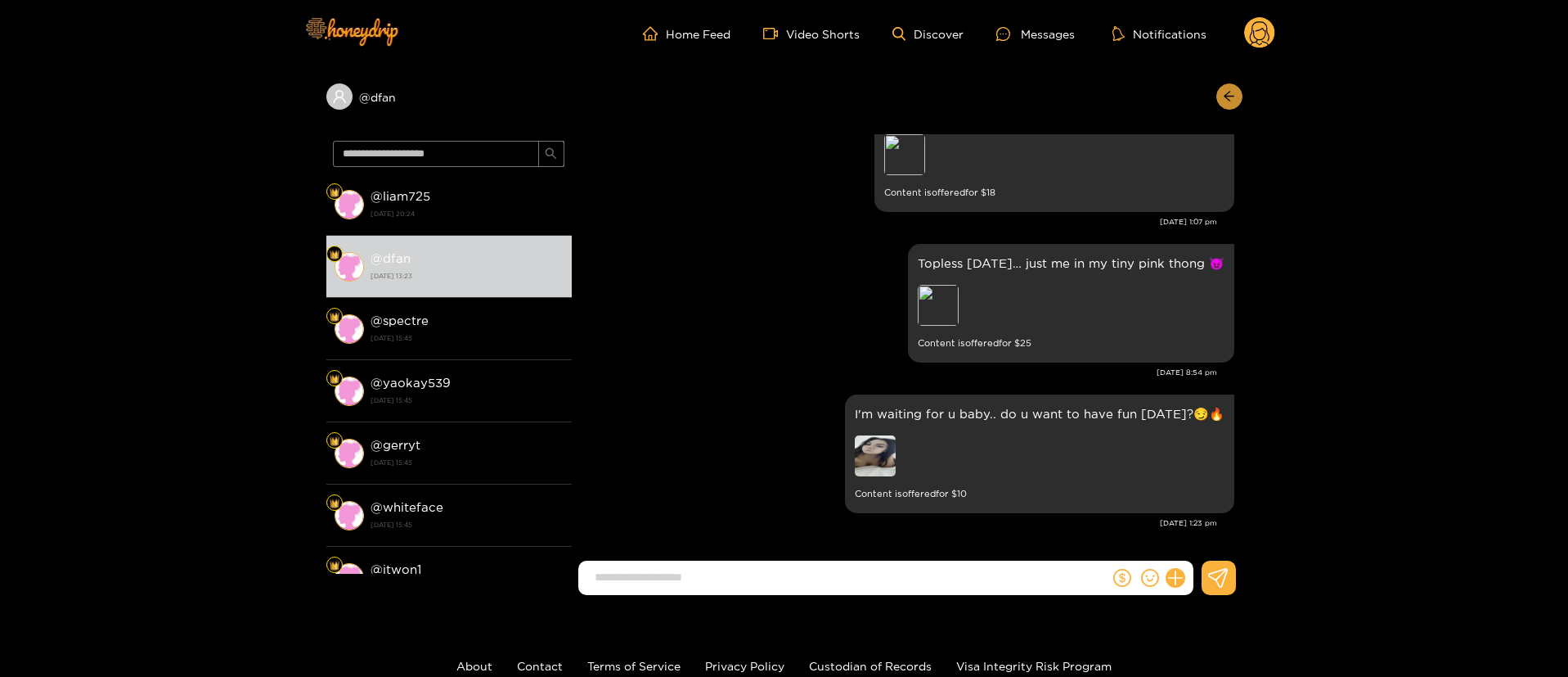
click at [1239, 92] on button "button" at bounding box center [1230, 96] width 26 height 26
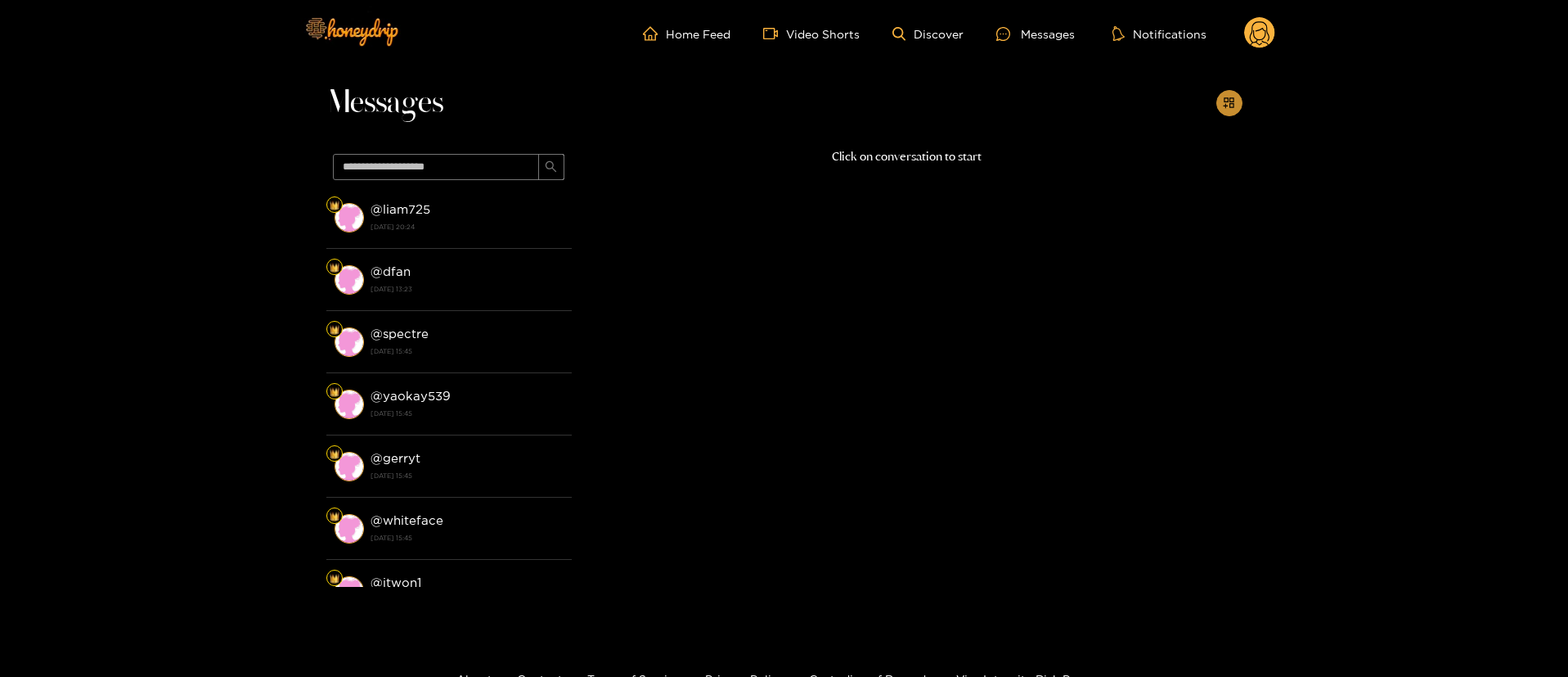
drag, startPoint x: 1240, startPoint y: 92, endPoint x: 1231, endPoint y: 108, distance: 18.4
click at [1231, 96] on button "button" at bounding box center [1230, 103] width 26 height 26
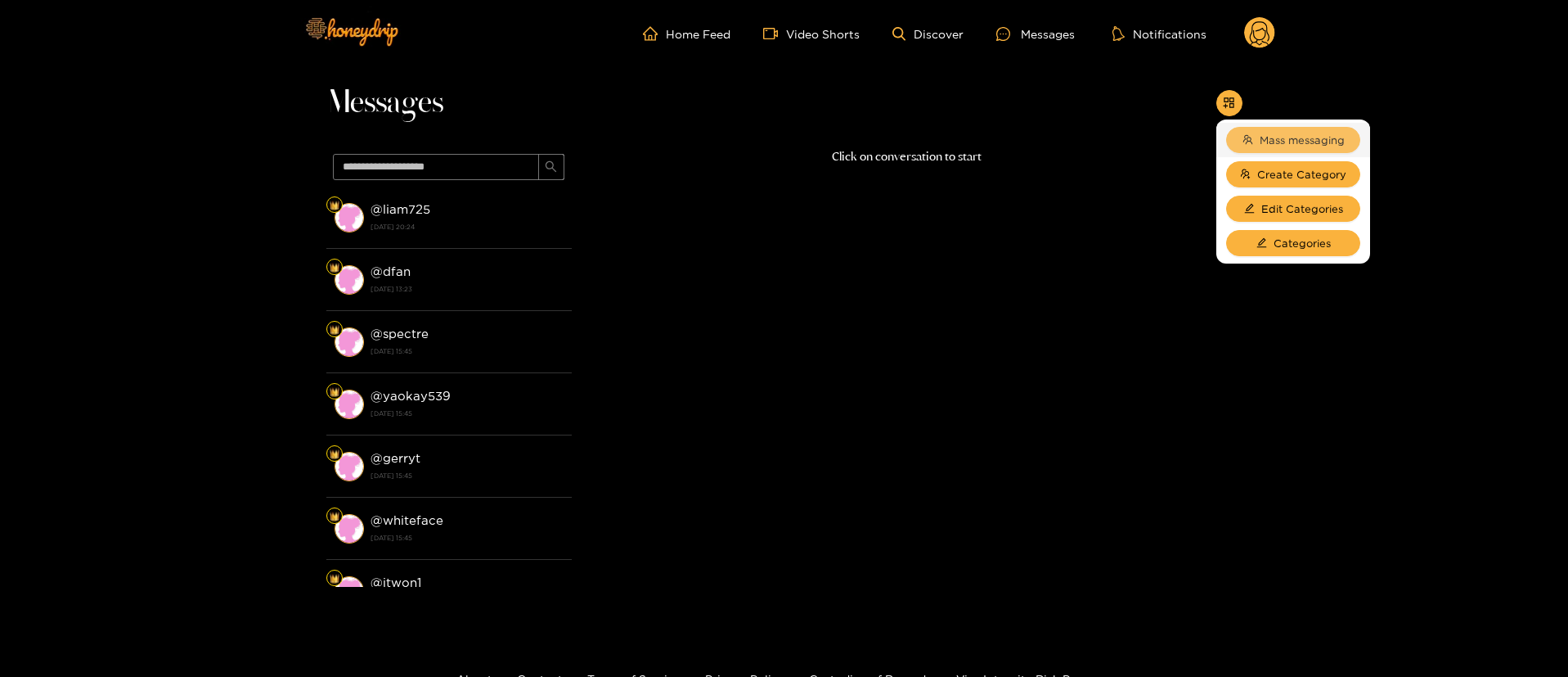
click at [1262, 137] on span "Mass messaging" at bounding box center [1302, 140] width 85 height 16
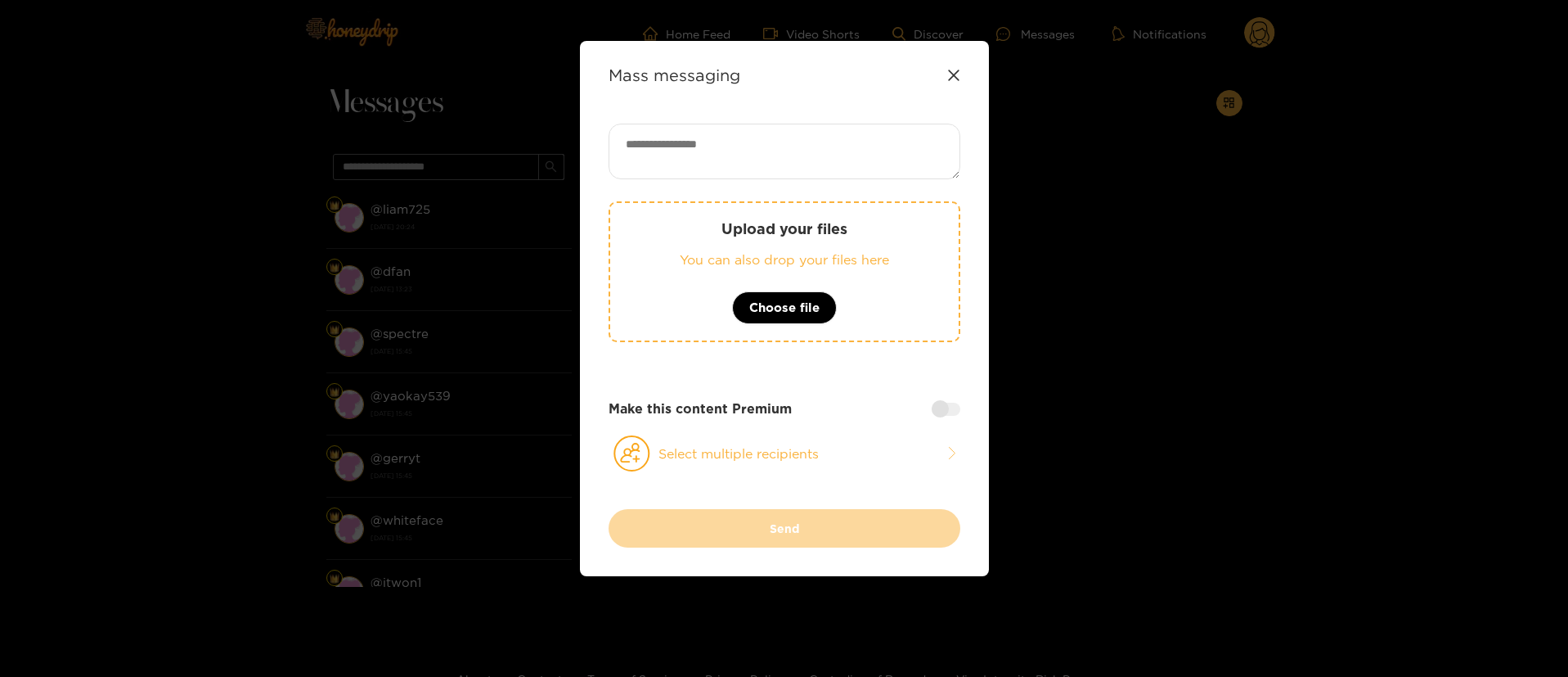
click at [679, 162] on textarea at bounding box center [784, 151] width 352 height 55
paste textarea "**********"
drag, startPoint x: 749, startPoint y: 145, endPoint x: 705, endPoint y: 148, distance: 44.1
click at [705, 148] on textarea "**********" at bounding box center [784, 151] width 352 height 55
type textarea "**********"
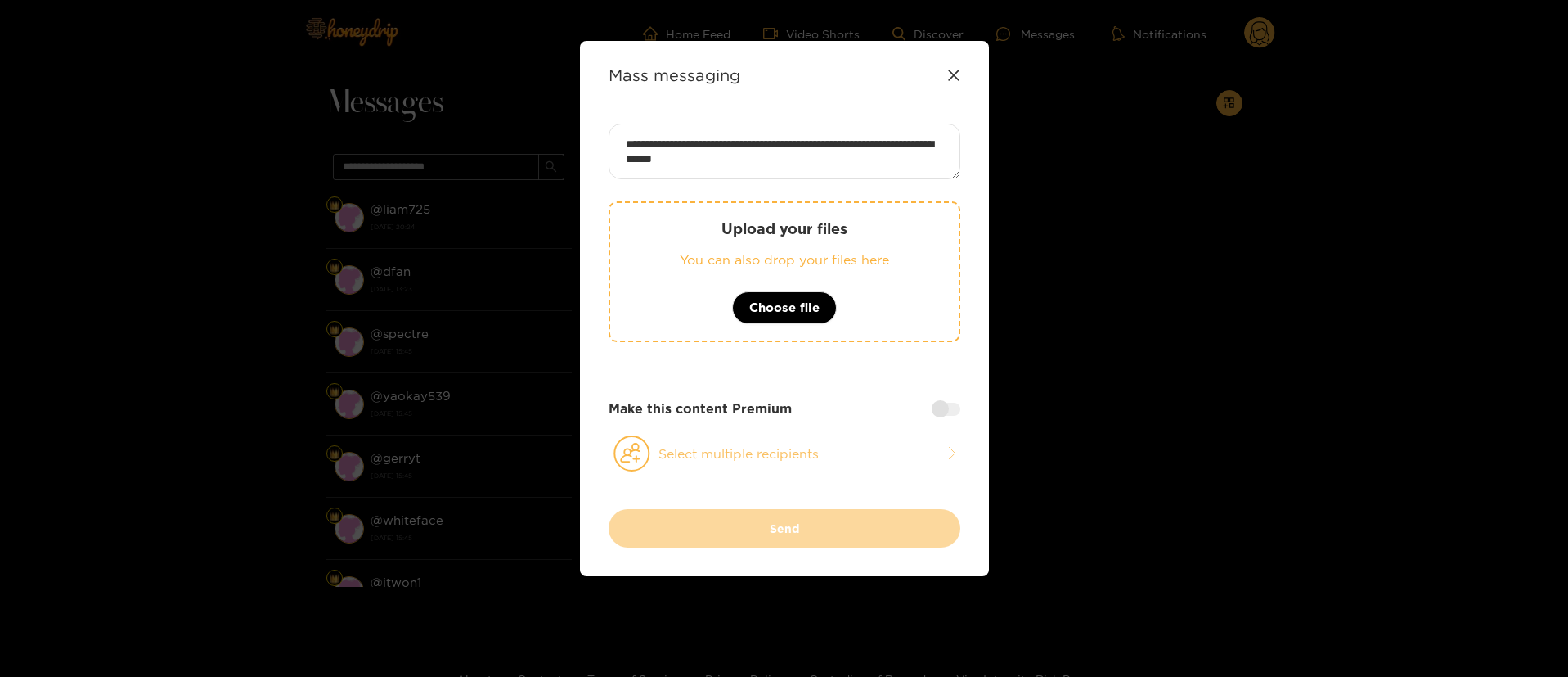
click at [835, 465] on button "Select multiple recipients" at bounding box center [784, 453] width 352 height 37
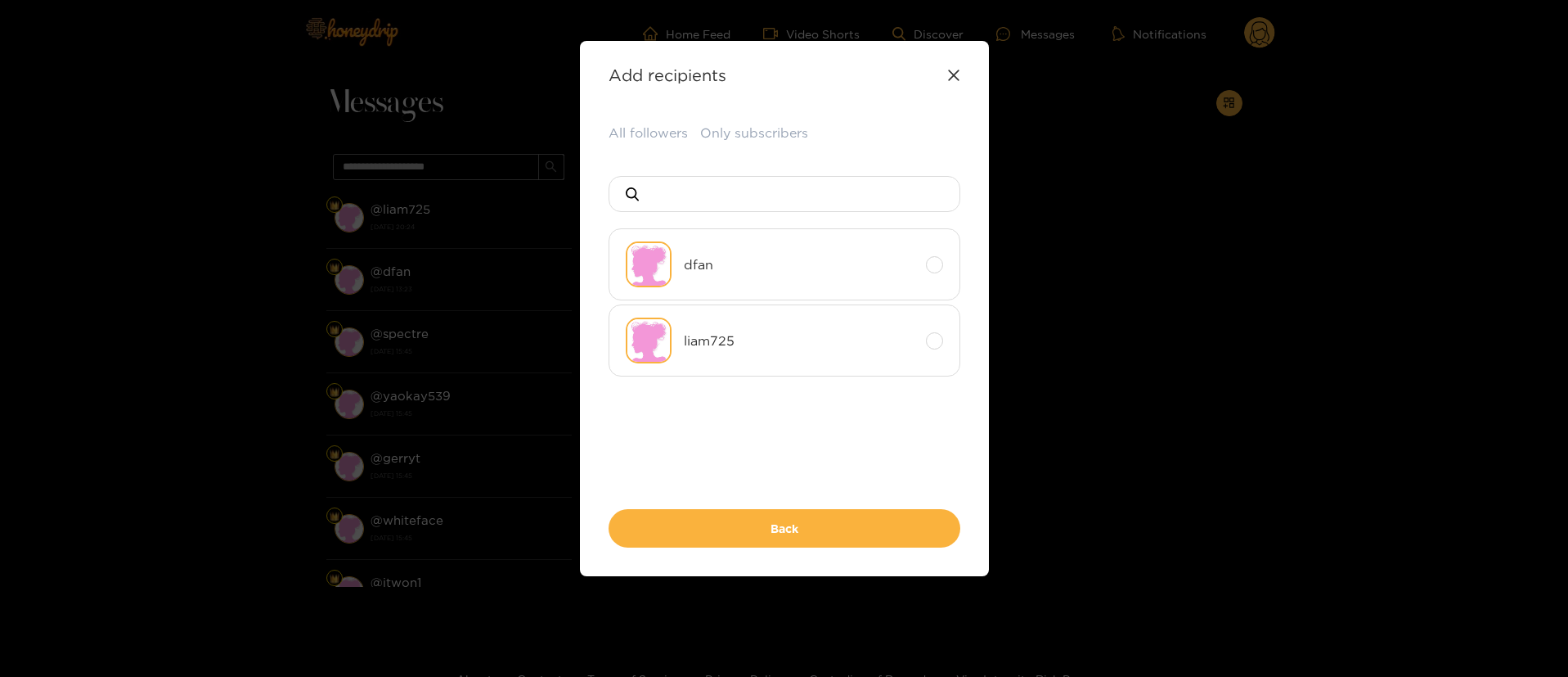
click at [626, 144] on div "All followers Only subscribers dfan liam725 Back" at bounding box center [784, 335] width 352 height 424
click at [636, 138] on button "All followers" at bounding box center [648, 133] width 80 height 20
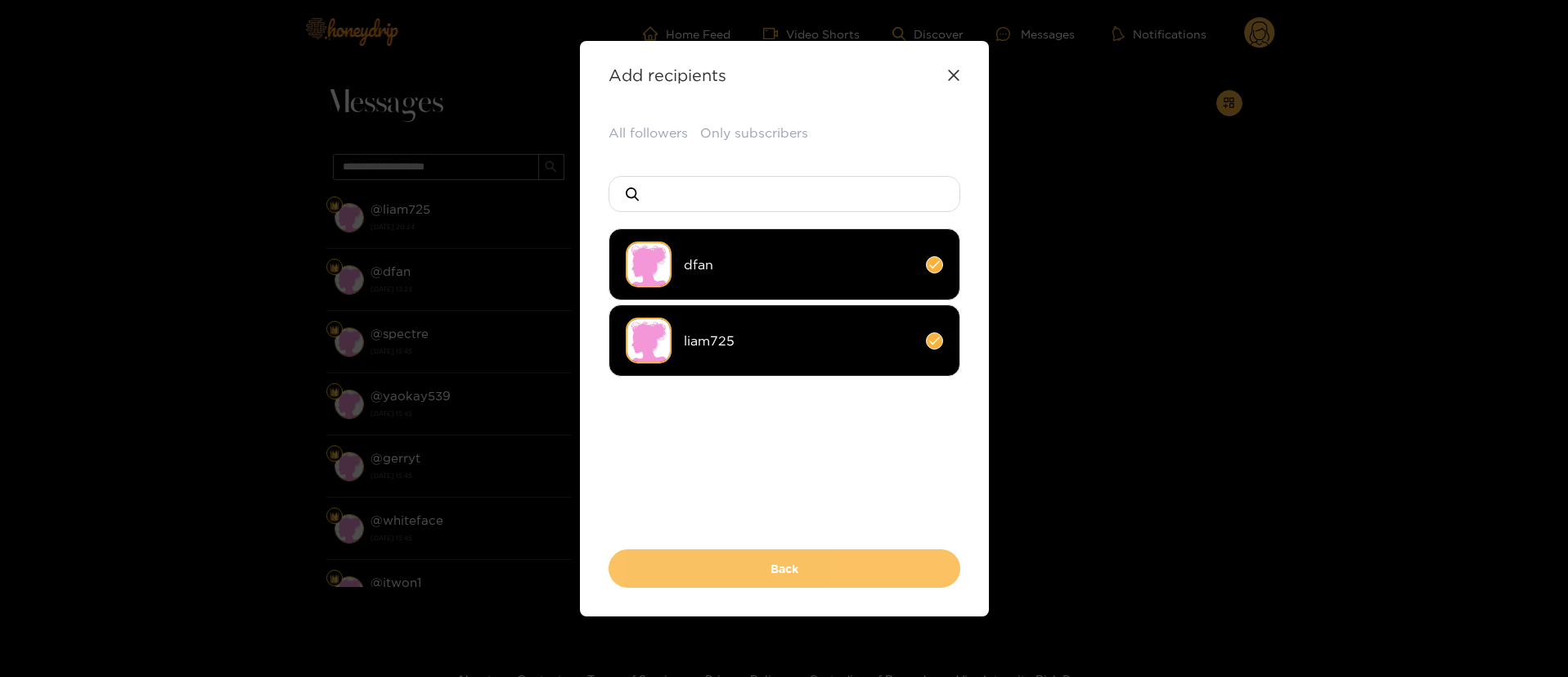
click at [783, 575] on button "Back" at bounding box center [784, 567] width 352 height 38
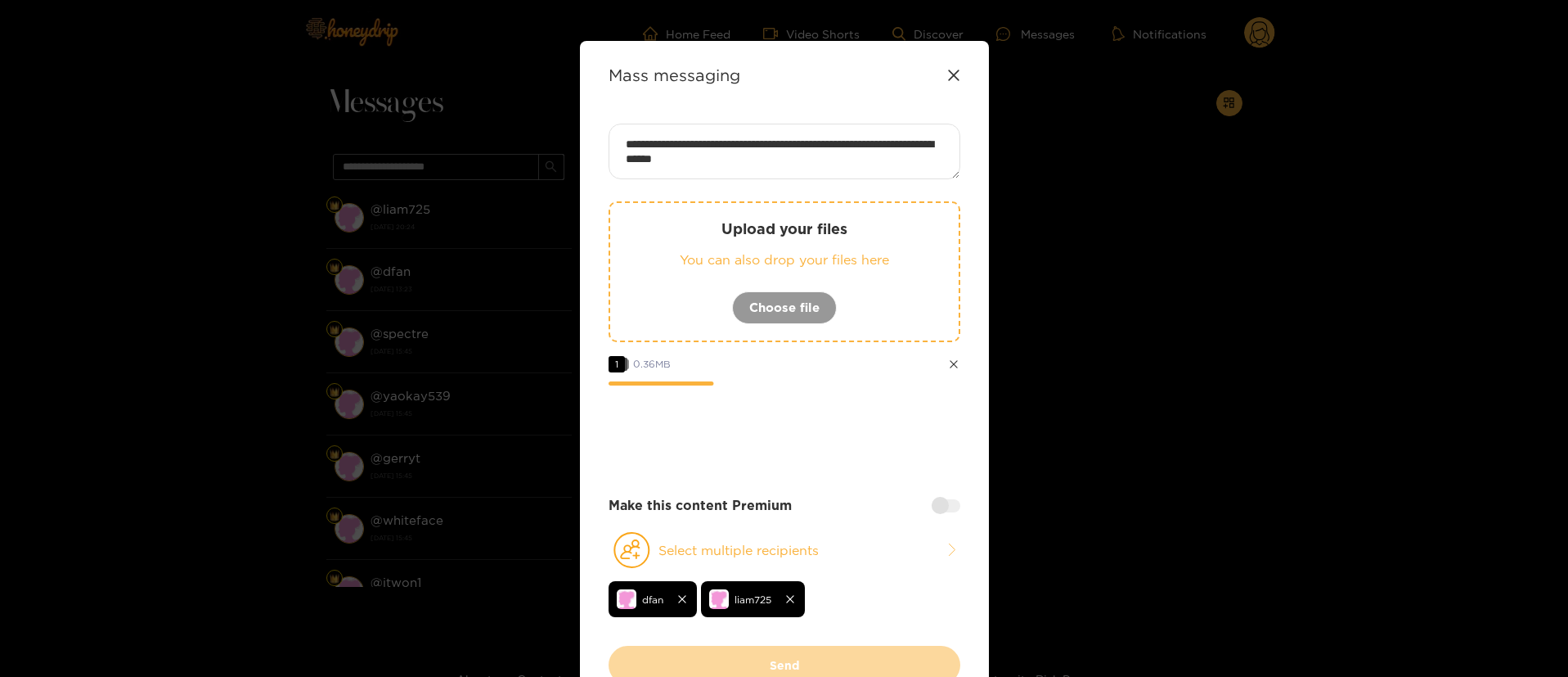
click at [942, 505] on div at bounding box center [945, 506] width 29 height 13
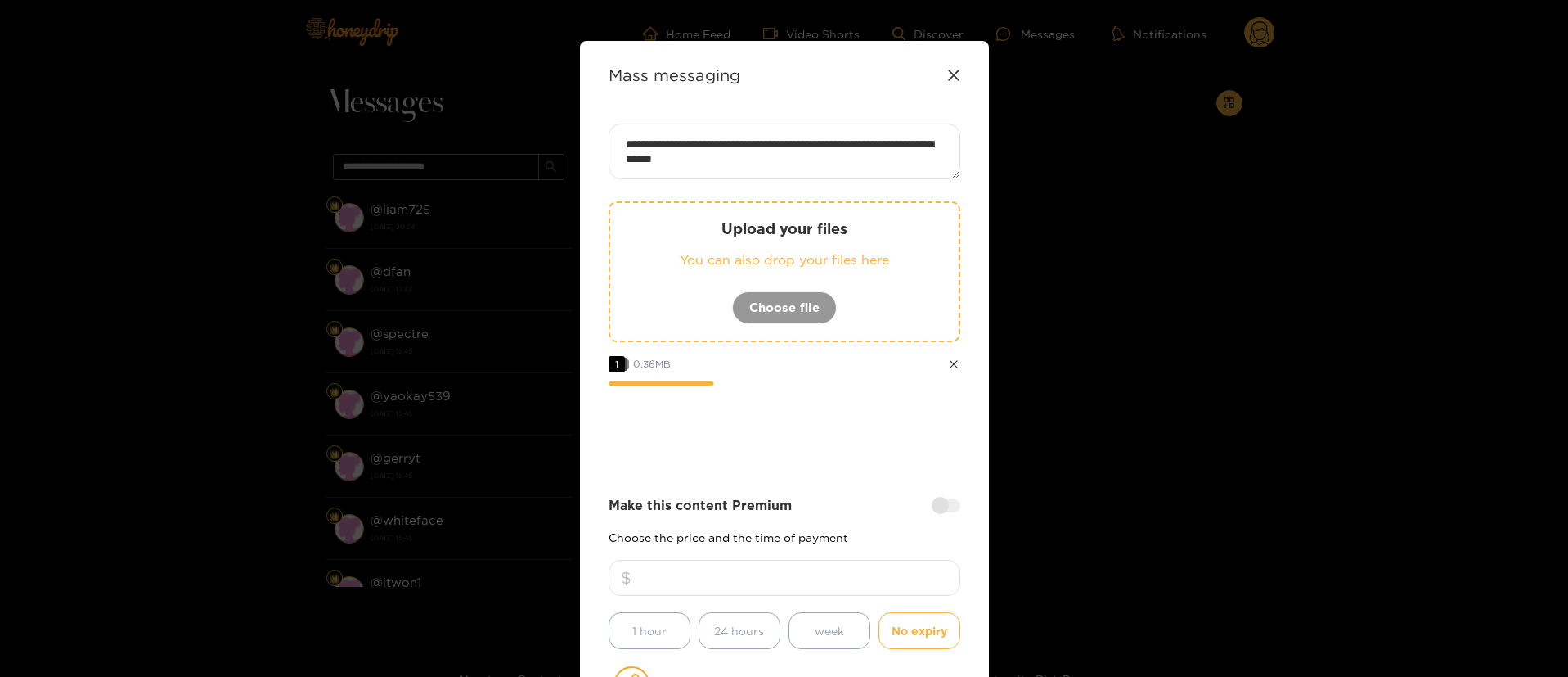
click at [824, 572] on input "number" at bounding box center [784, 578] width 352 height 36
type input "**"
click at [829, 481] on div "**********" at bounding box center [784, 451] width 352 height 656
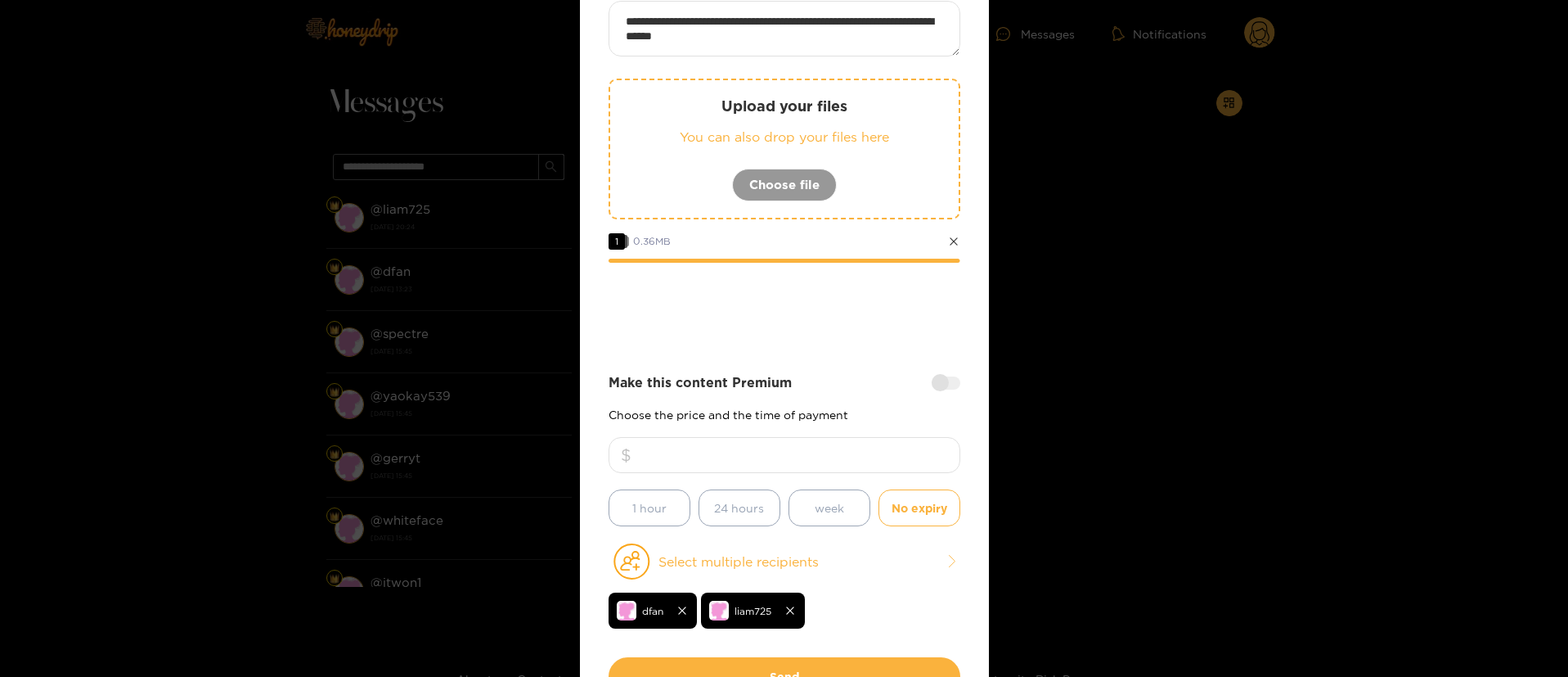
scroll to position [236, 0]
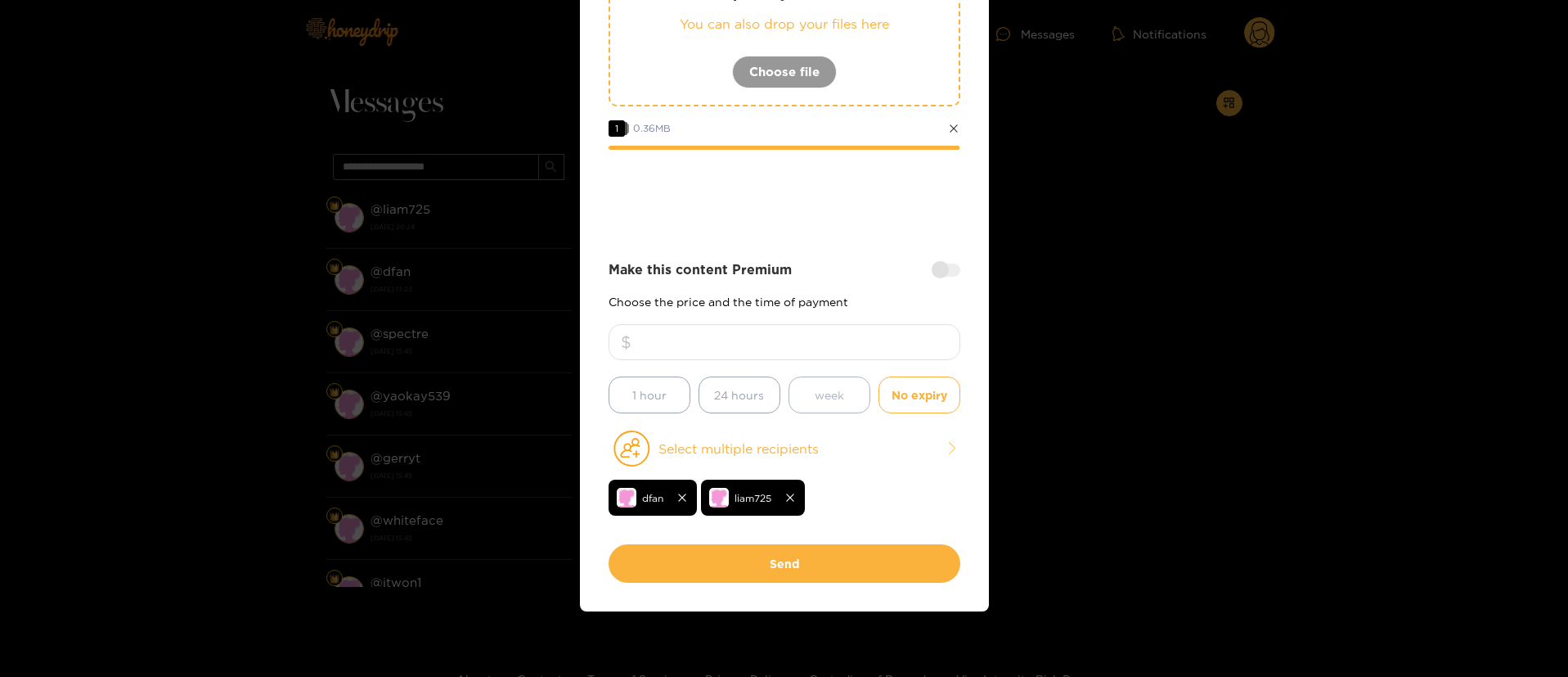
drag, startPoint x: 764, startPoint y: 551, endPoint x: 825, endPoint y: 400, distance: 162.9
click at [826, 397] on div "**********" at bounding box center [784, 235] width 352 height 695
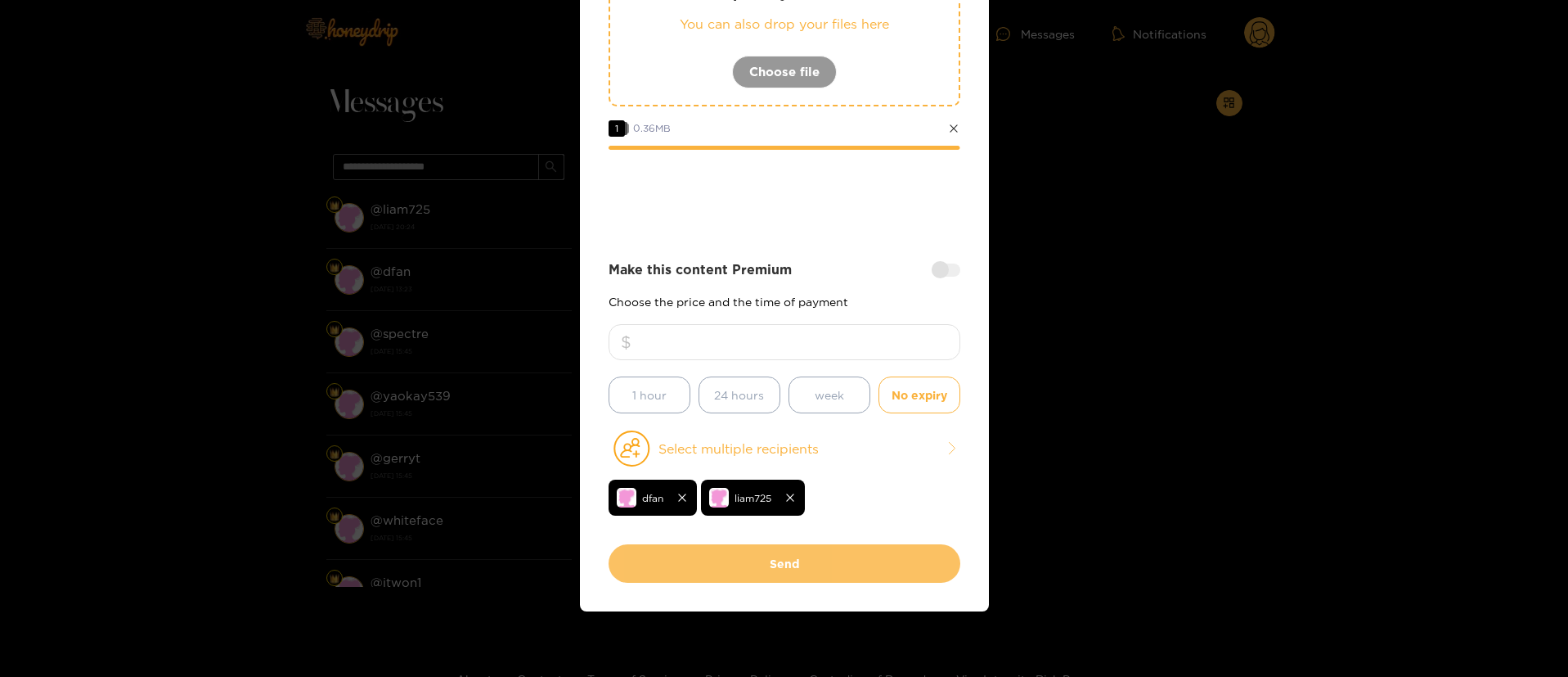
click at [789, 562] on button "Send" at bounding box center [784, 563] width 352 height 38
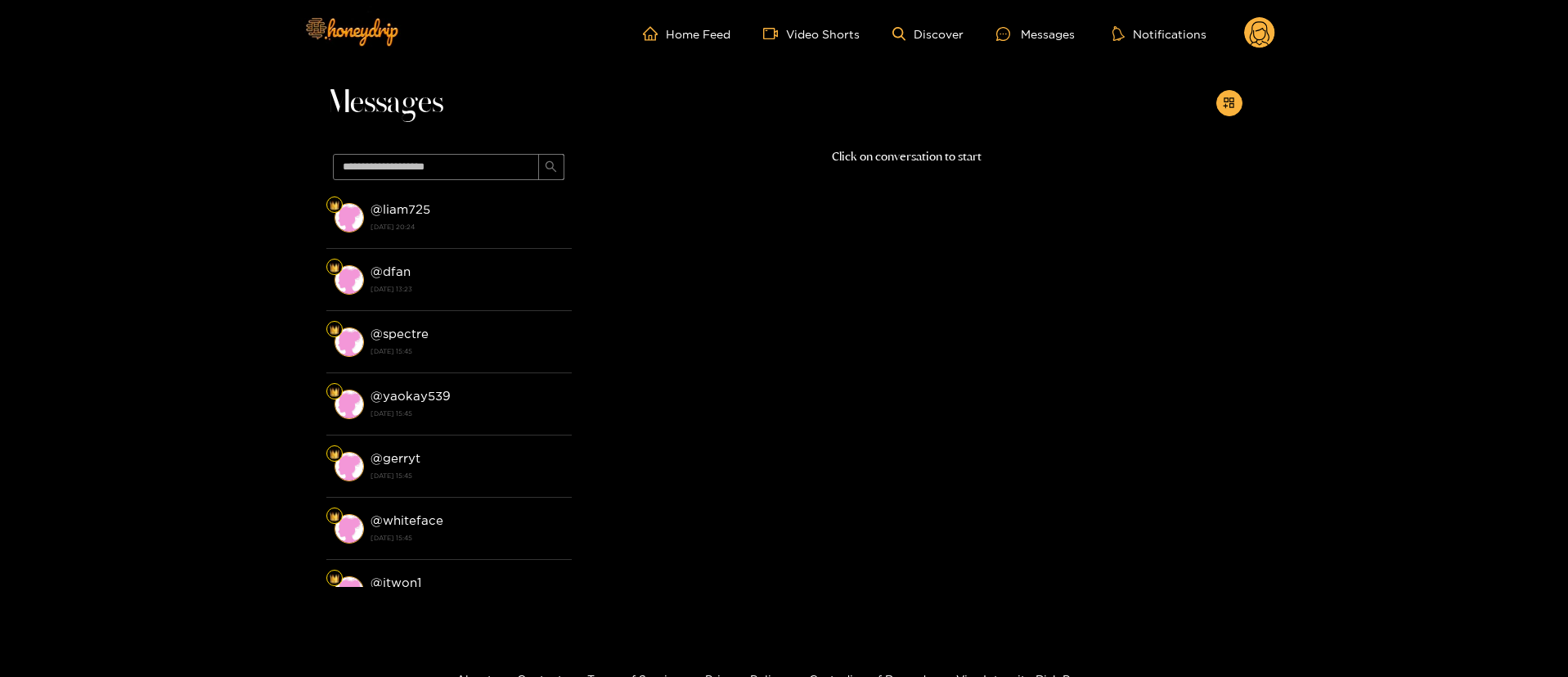
click at [1247, 31] on circle at bounding box center [1259, 32] width 31 height 31
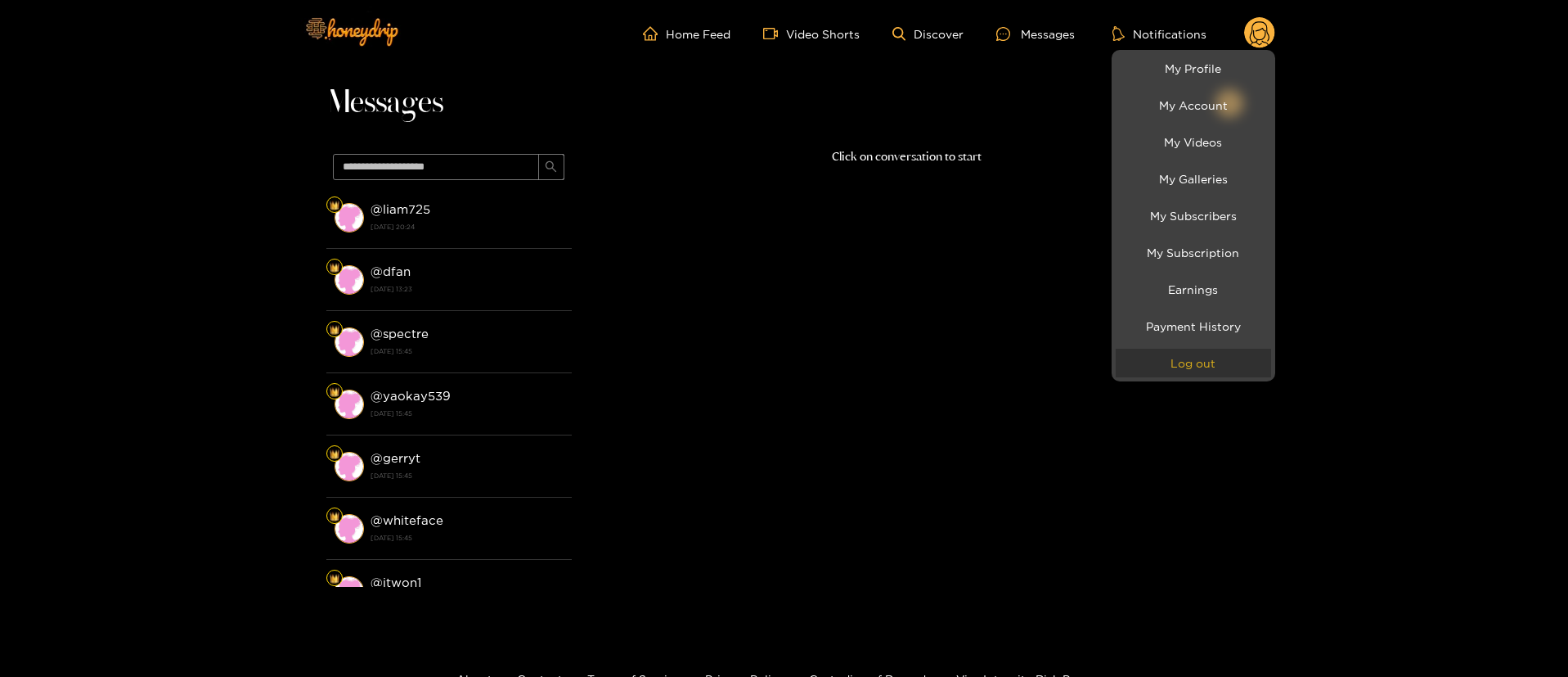
click at [1198, 367] on button "Log out" at bounding box center [1194, 362] width 155 height 29
